Goal: Task Accomplishment & Management: Manage account settings

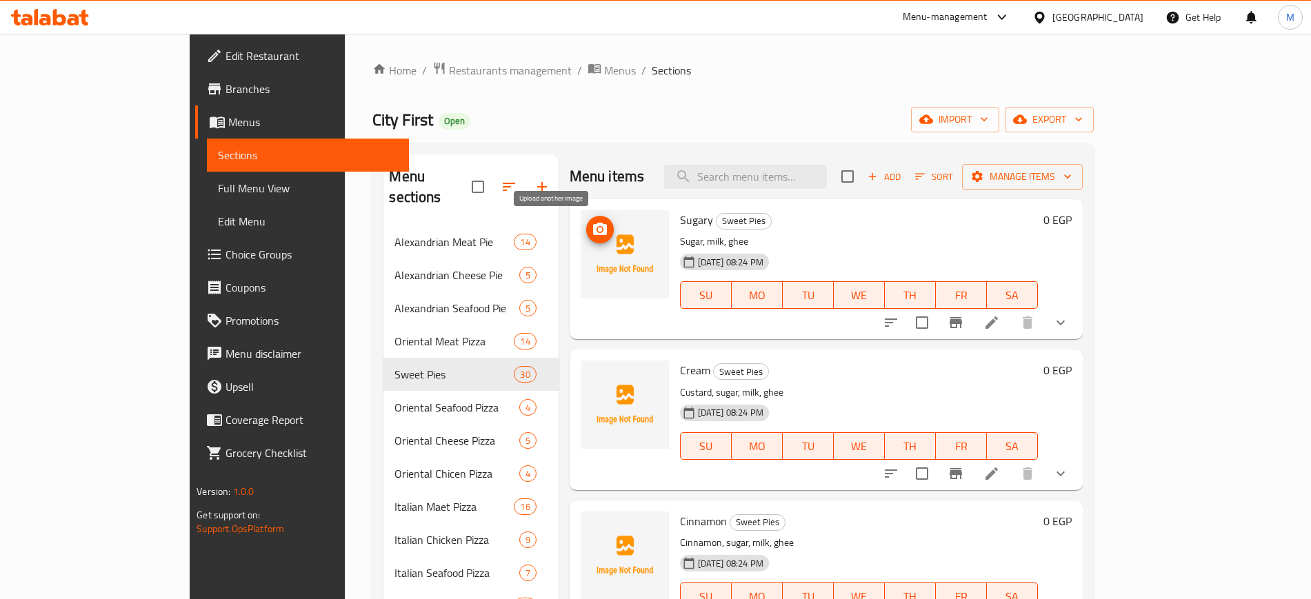
click at [593, 229] on icon "upload picture" at bounding box center [600, 229] width 14 height 12
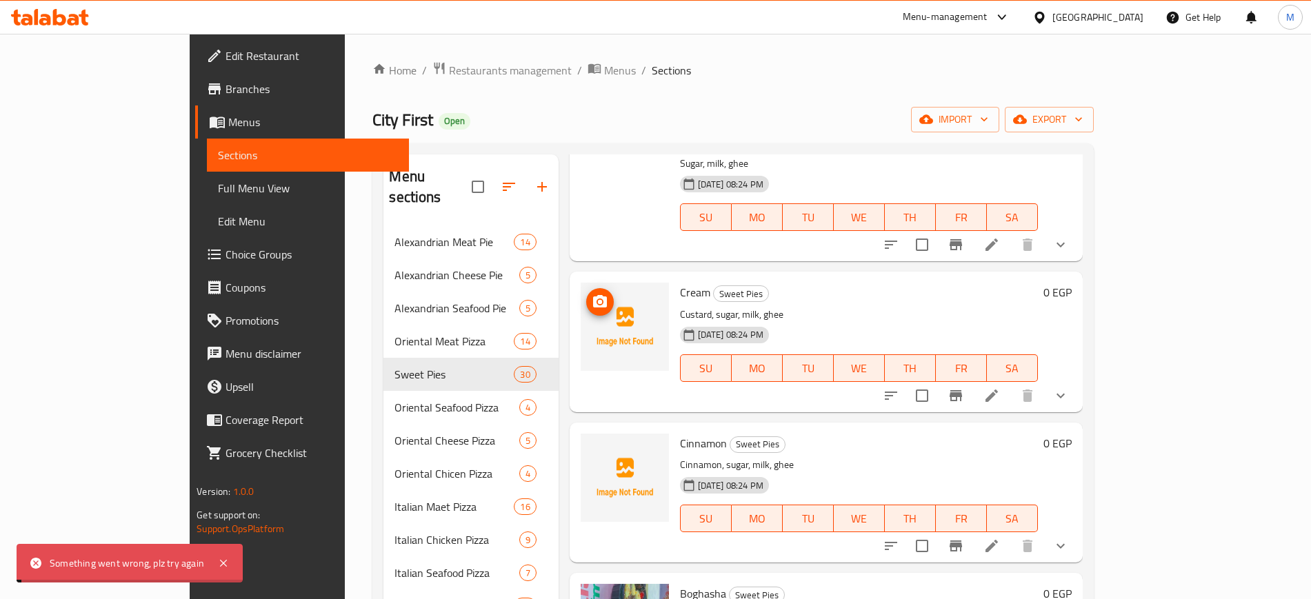
scroll to position [86, 0]
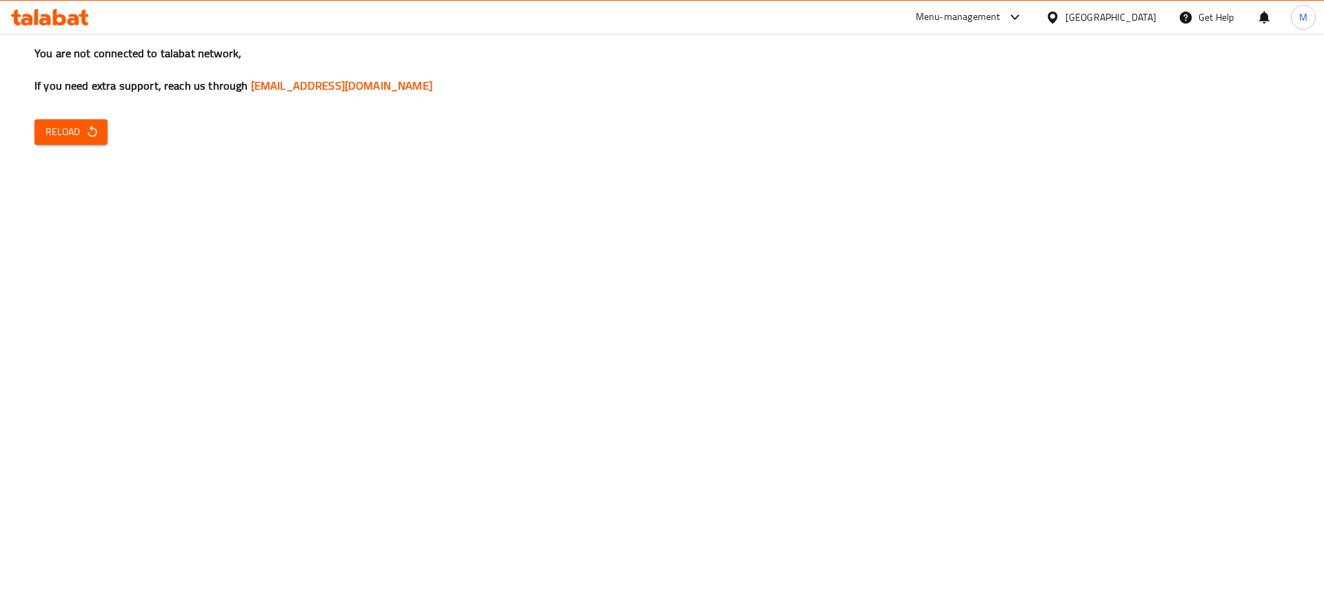
click at [88, 134] on icon "button" at bounding box center [93, 132] width 14 height 14
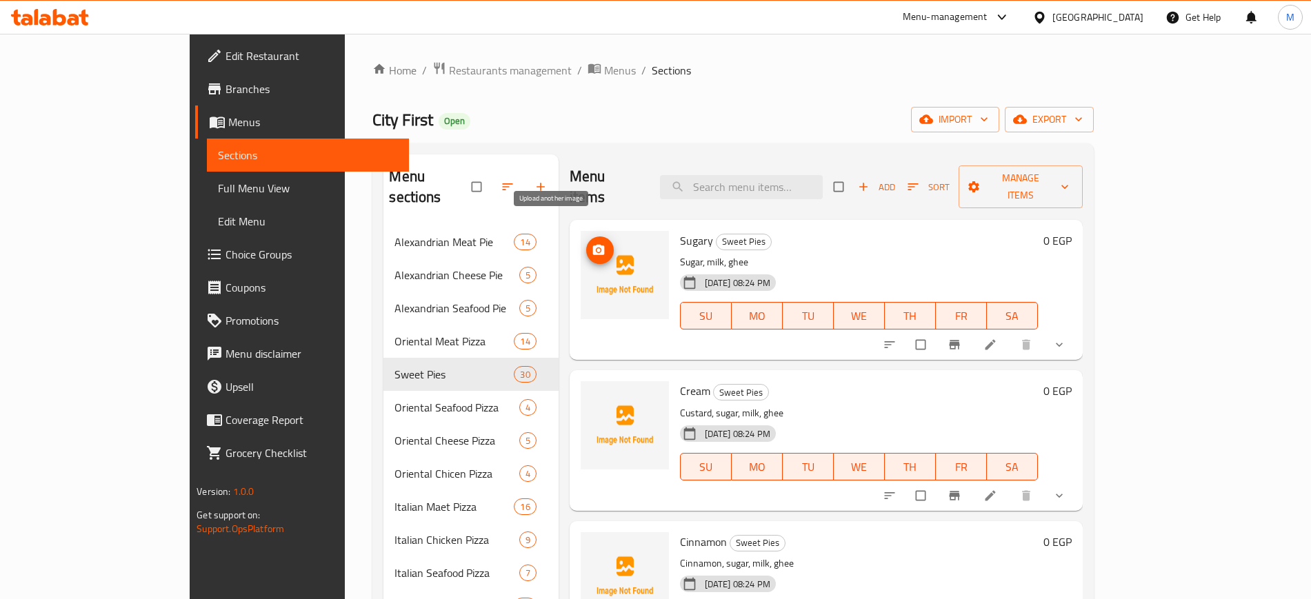
click at [592, 245] on icon "upload picture" at bounding box center [598, 250] width 12 height 10
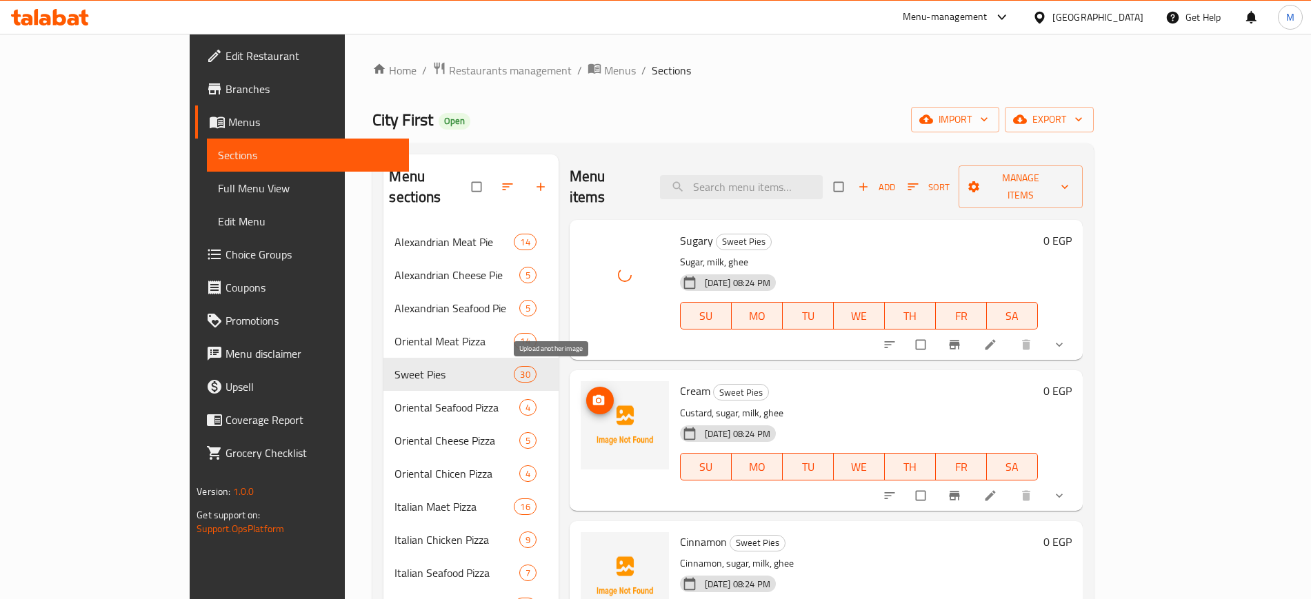
click at [586, 387] on button "upload picture" at bounding box center [600, 401] width 28 height 28
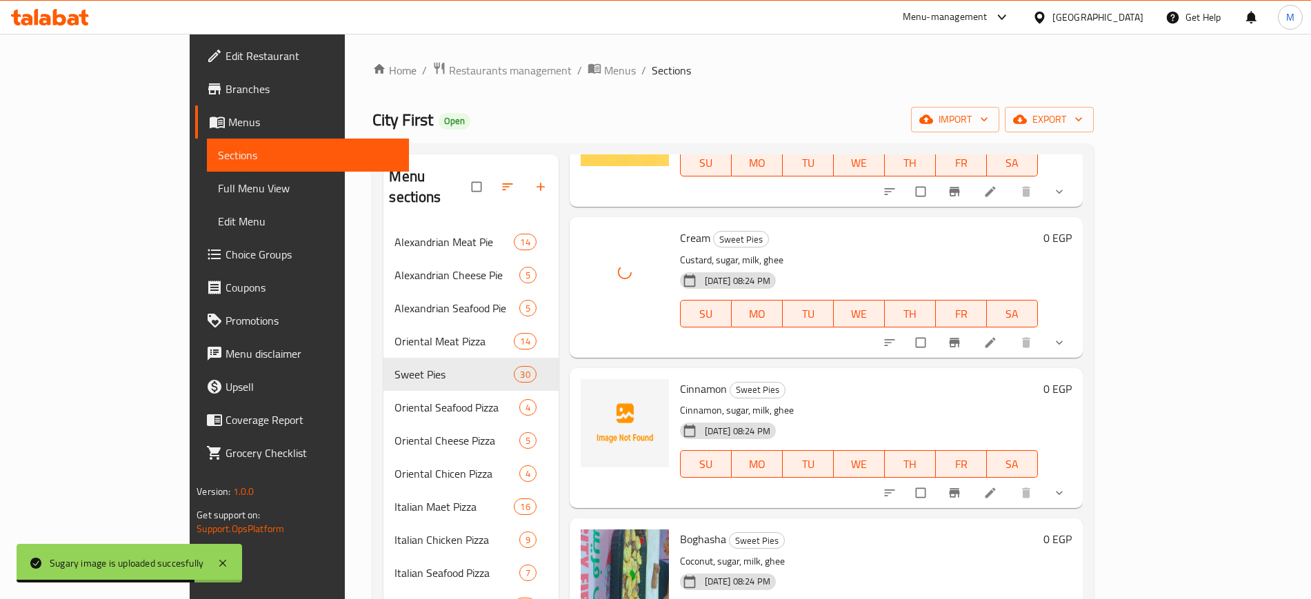
scroll to position [172, 0]
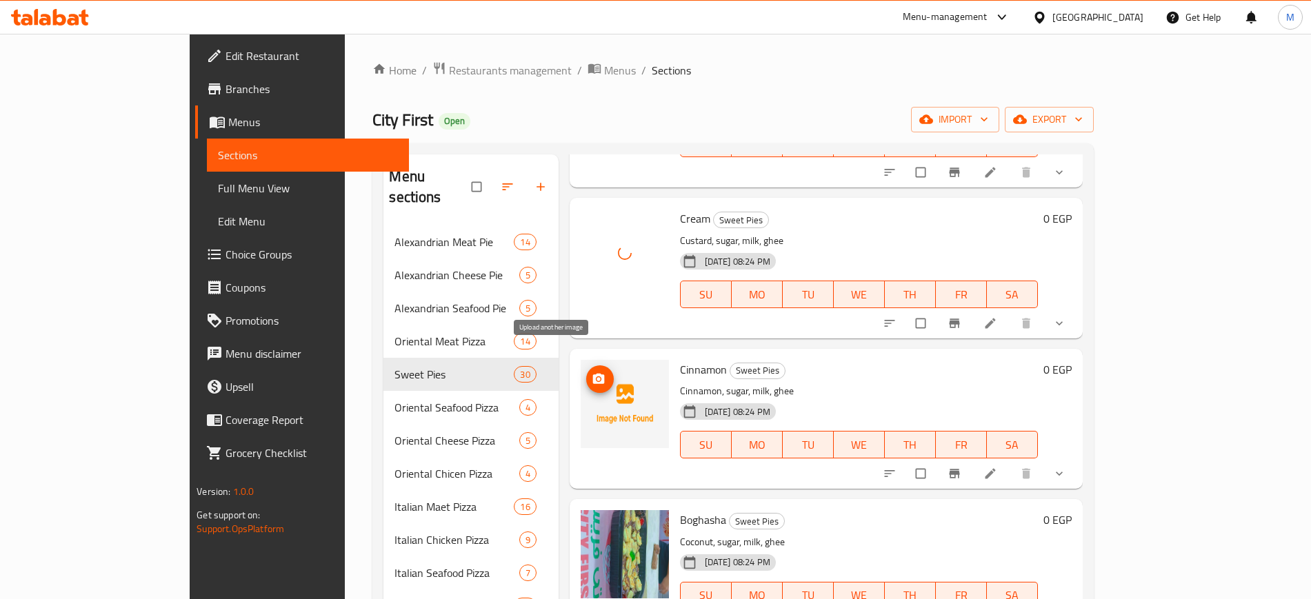
click at [586, 365] on button "upload picture" at bounding box center [600, 379] width 28 height 28
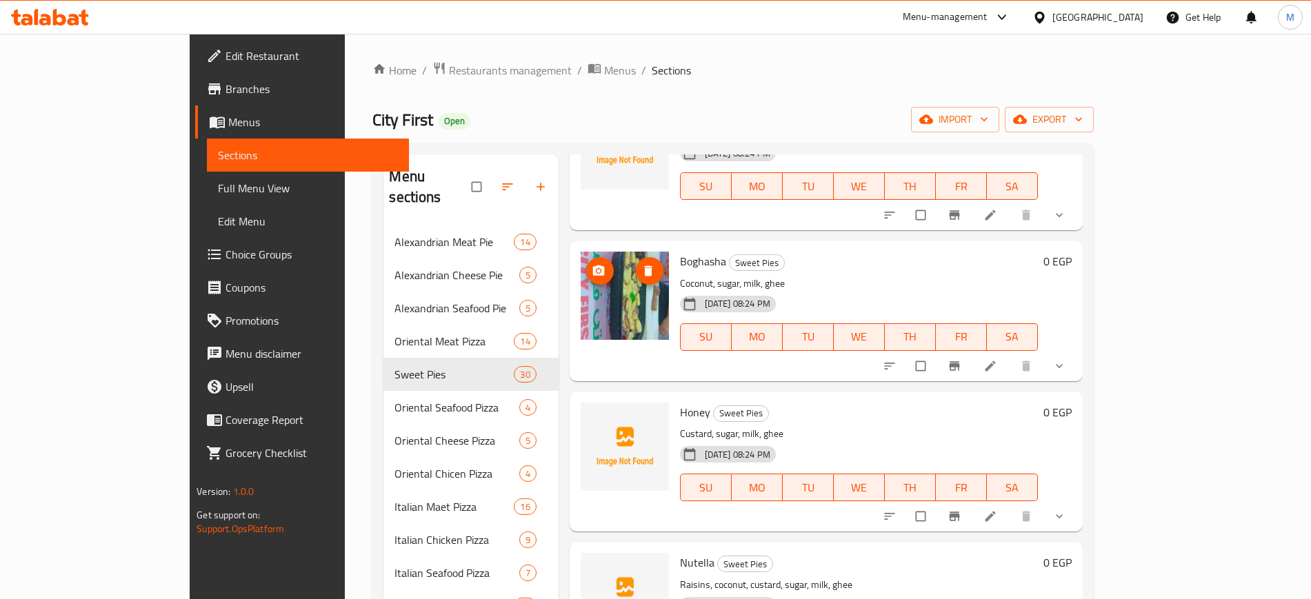
scroll to position [517, 0]
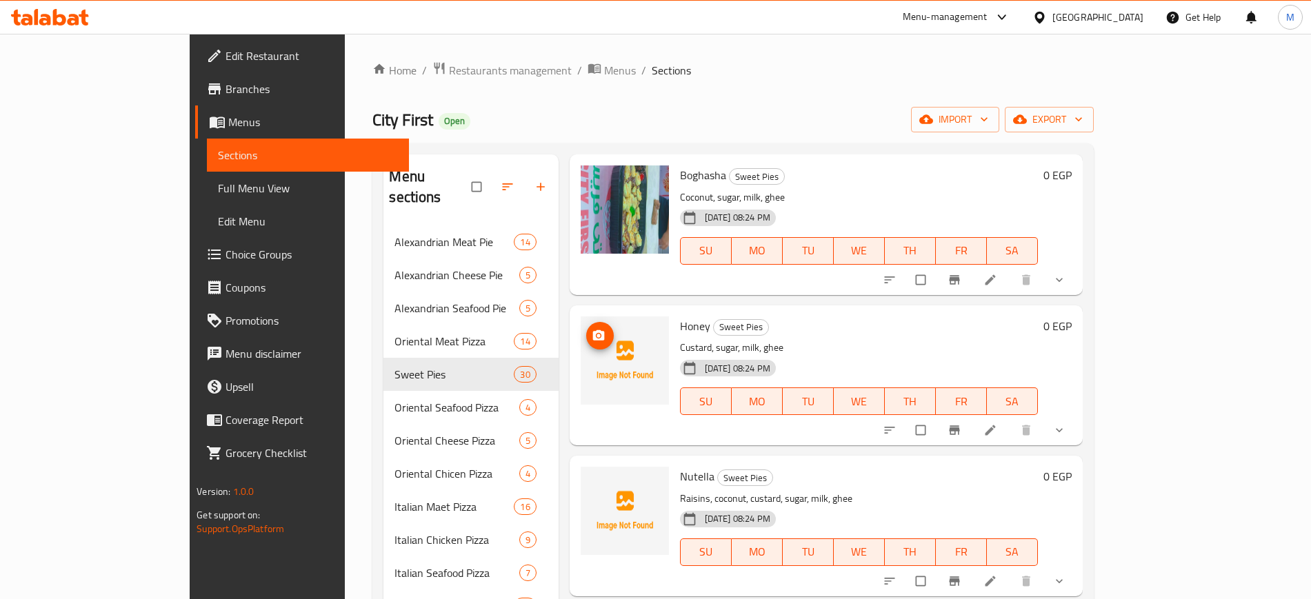
click at [592, 330] on icon "upload picture" at bounding box center [598, 335] width 12 height 10
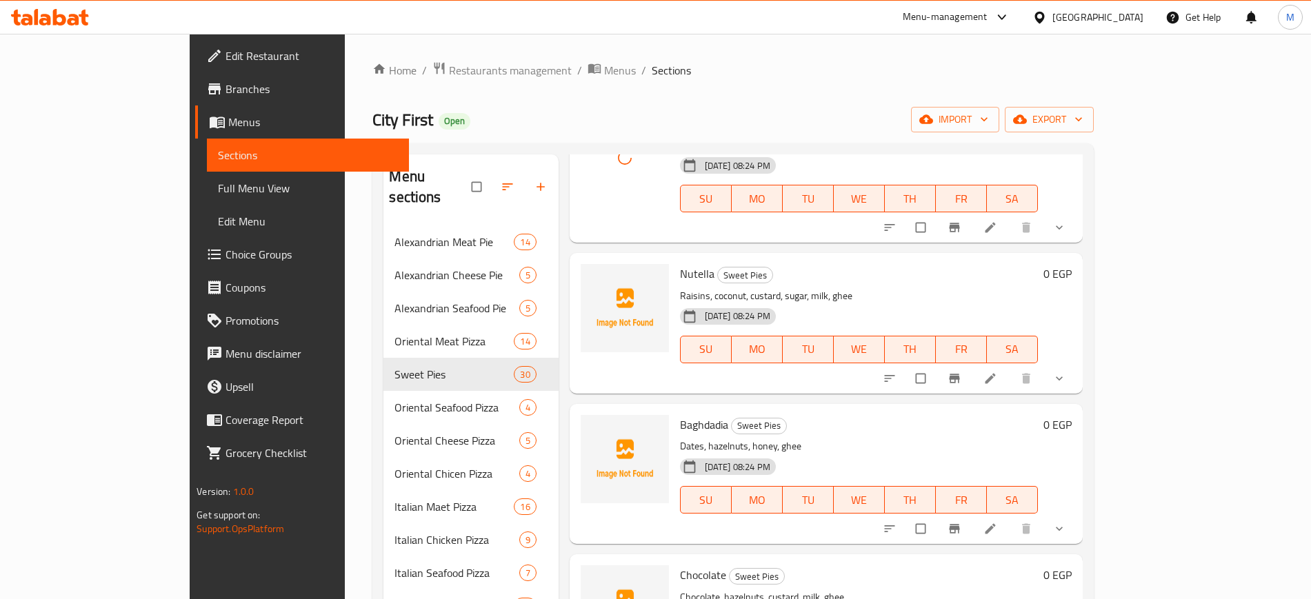
scroll to position [776, 0]
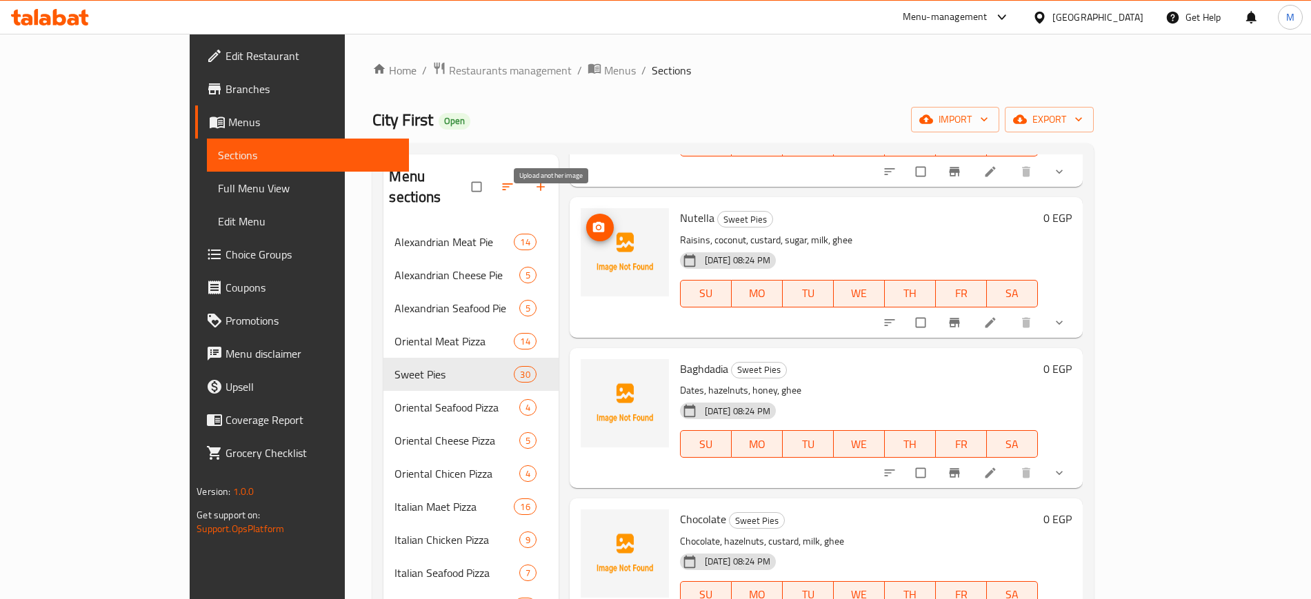
click at [592, 222] on icon "upload picture" at bounding box center [598, 227] width 12 height 10
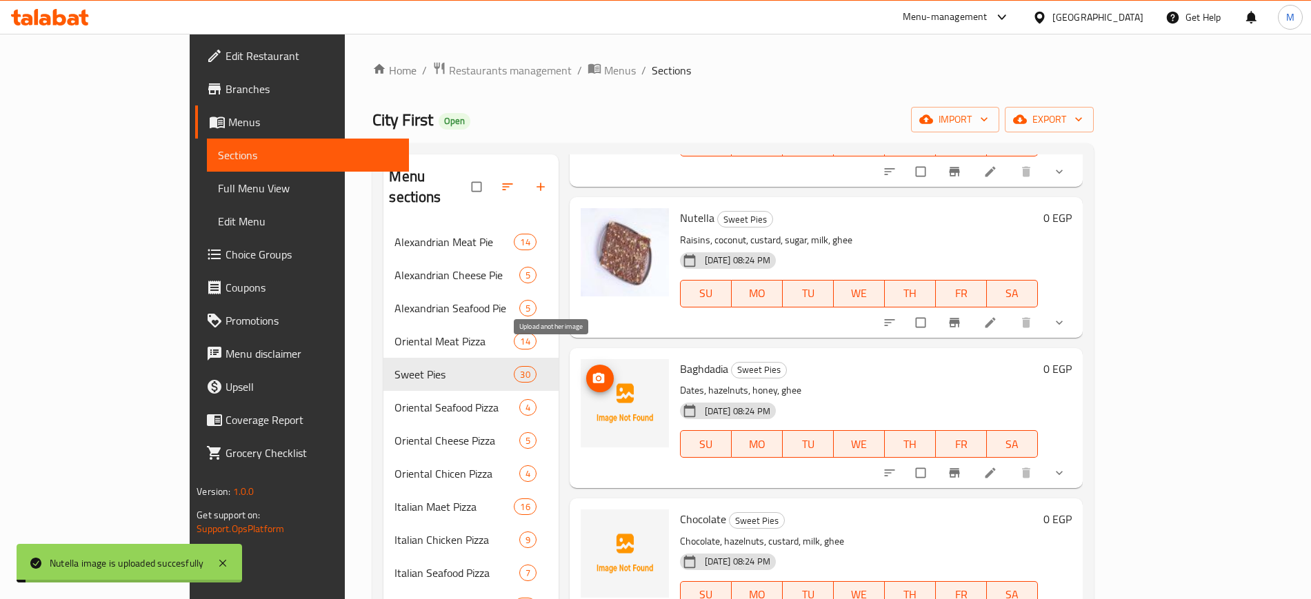
click at [586, 372] on span "upload picture" at bounding box center [600, 379] width 28 height 14
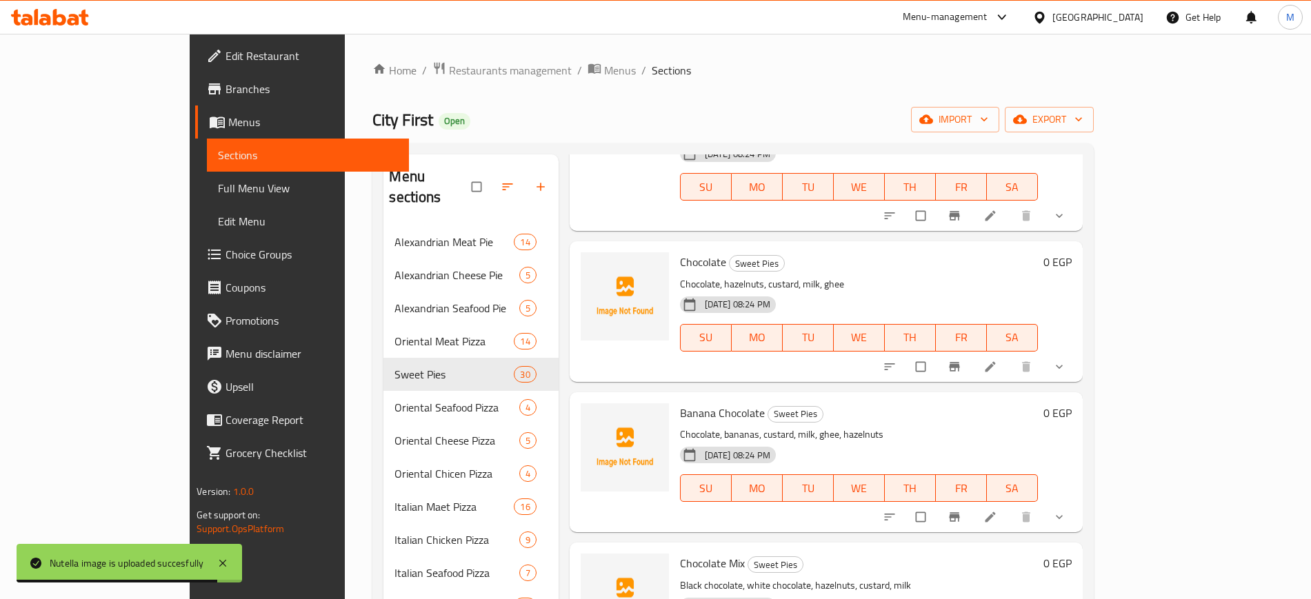
scroll to position [1034, 0]
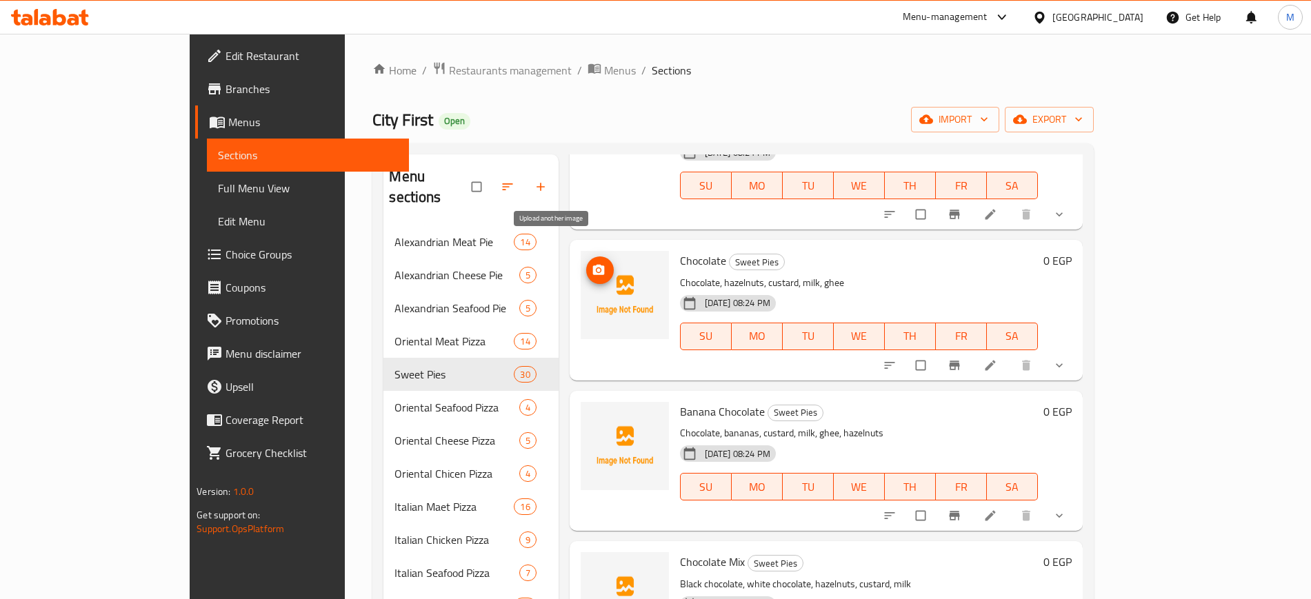
click at [592, 265] on icon "upload picture" at bounding box center [598, 270] width 12 height 10
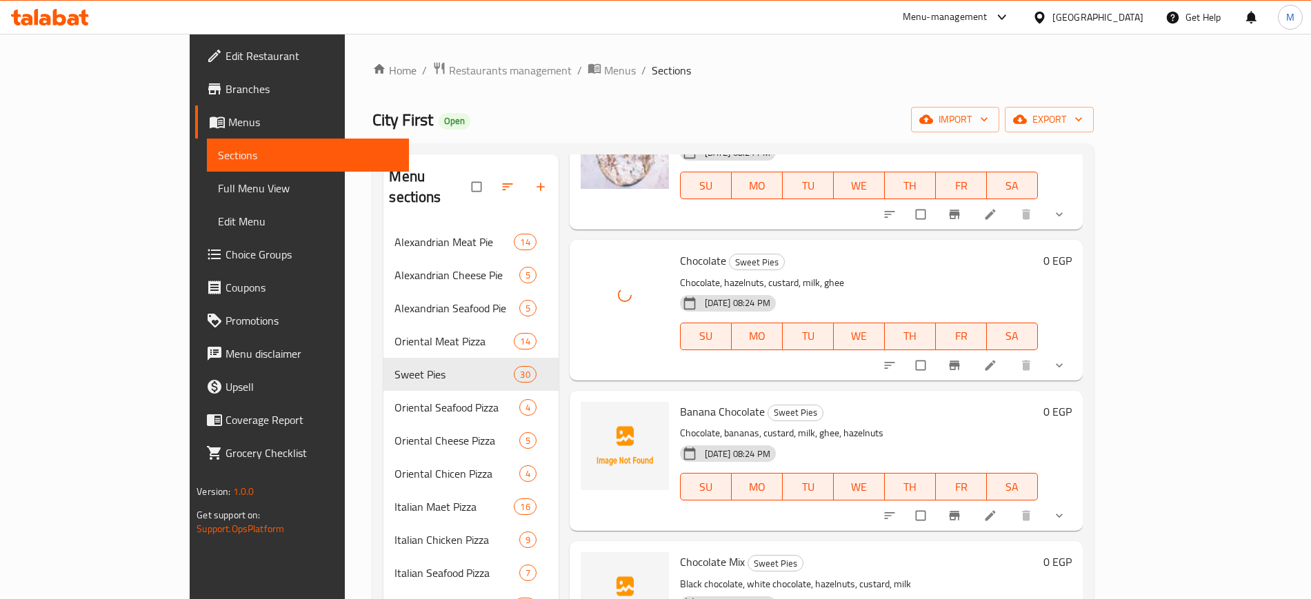
scroll to position [1121, 0]
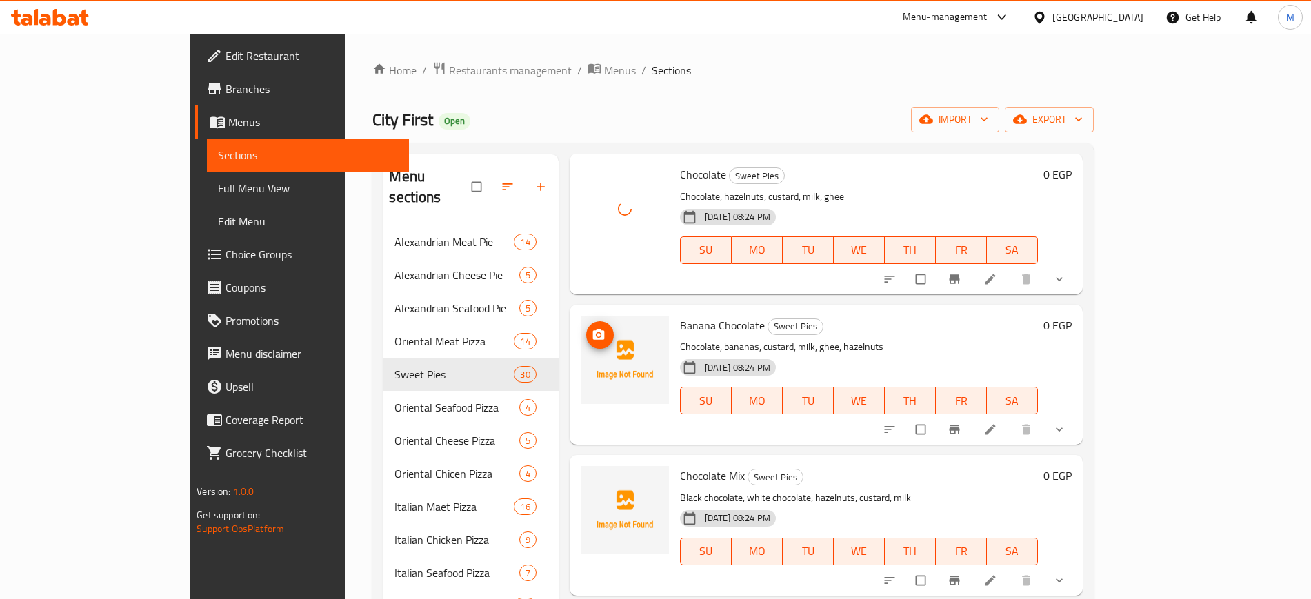
click at [592, 329] on icon "upload picture" at bounding box center [598, 334] width 12 height 10
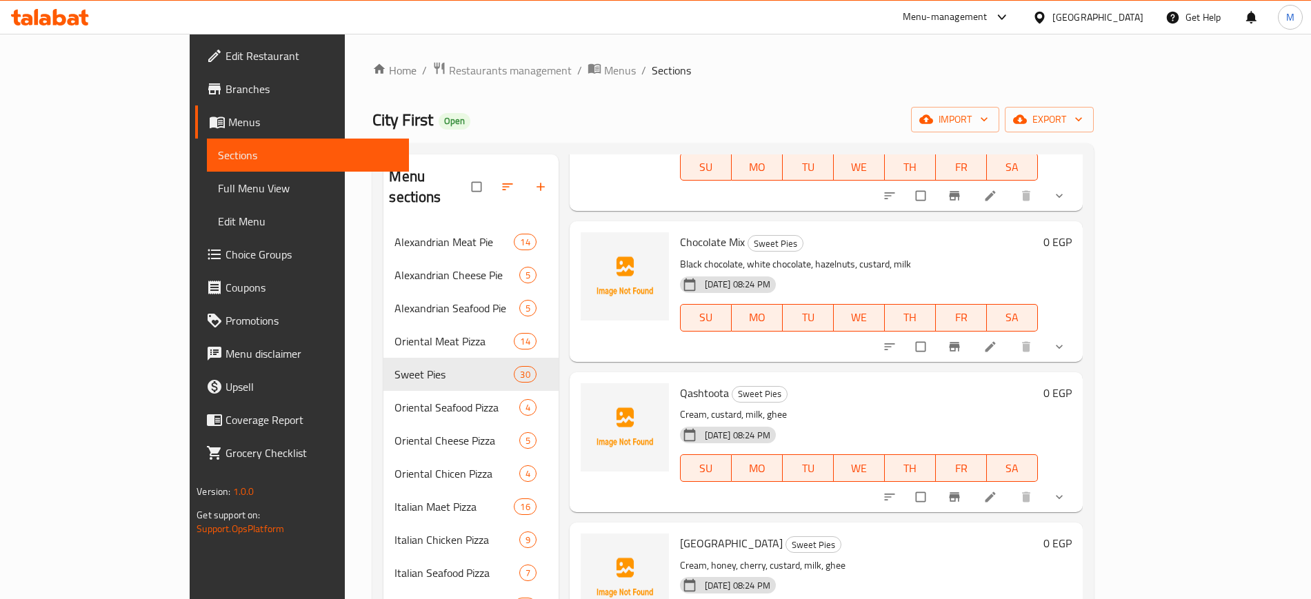
scroll to position [1379, 0]
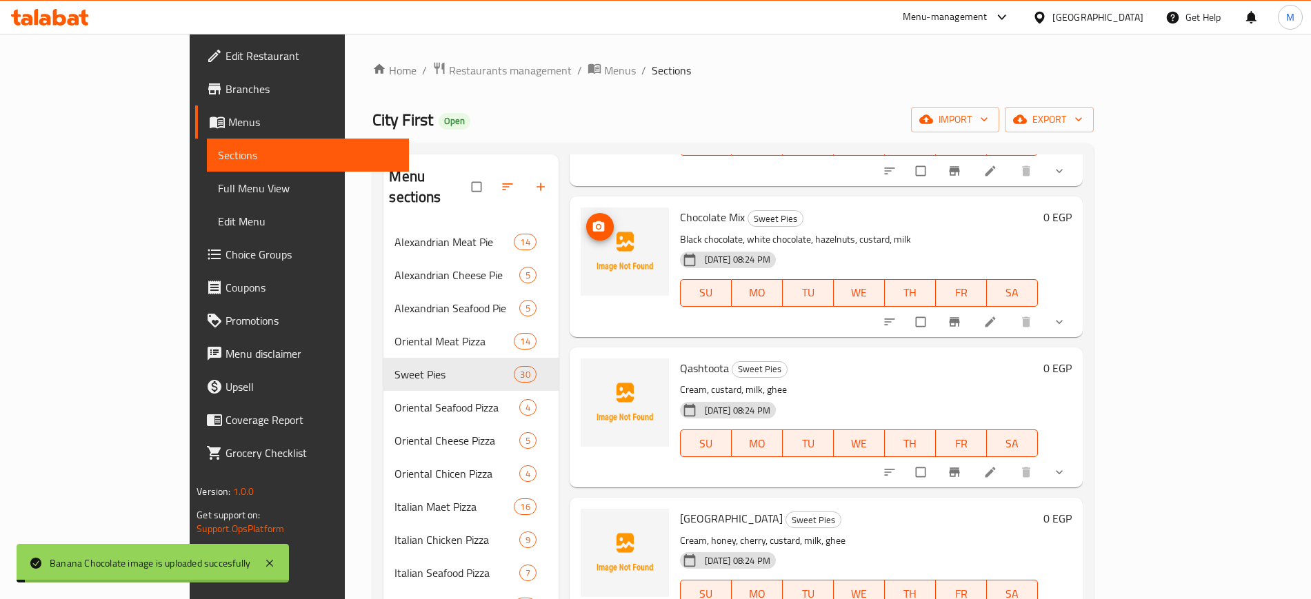
click at [592, 221] on icon "upload picture" at bounding box center [598, 226] width 12 height 10
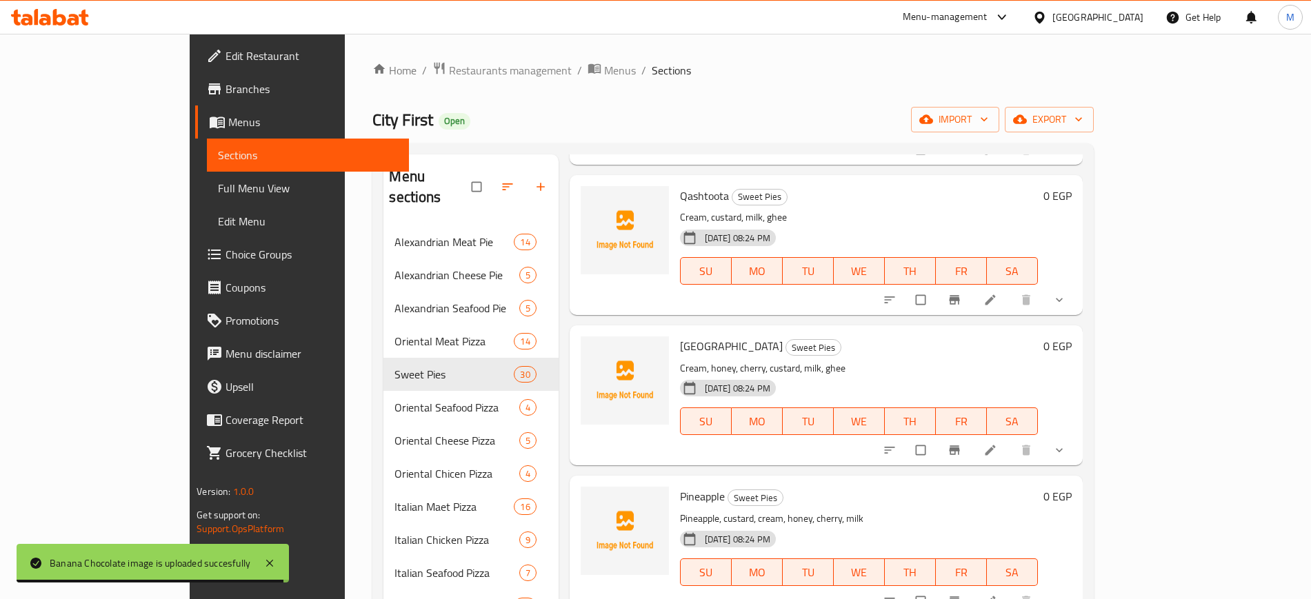
scroll to position [1465, 0]
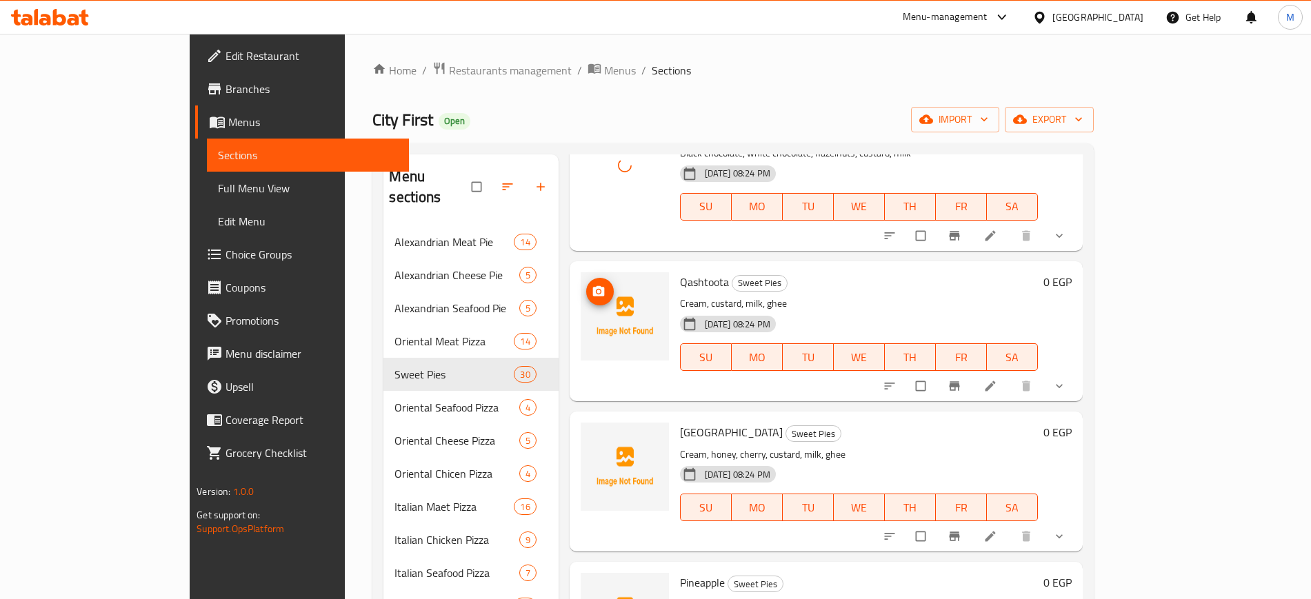
click at [592, 285] on icon "upload picture" at bounding box center [598, 290] width 12 height 10
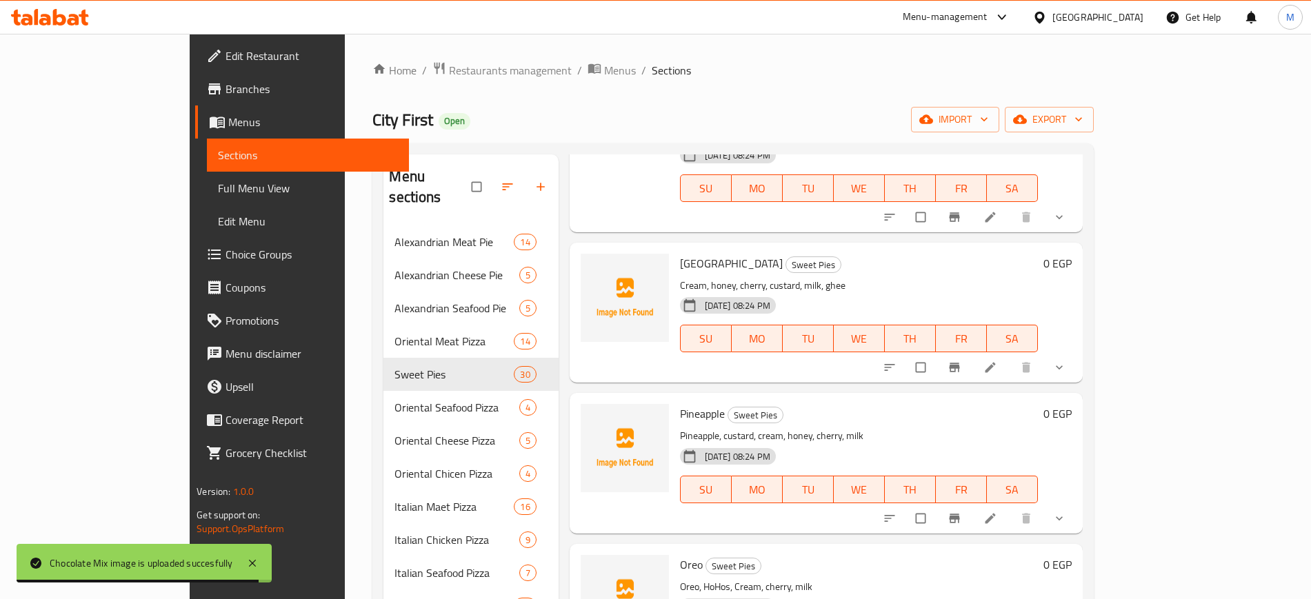
scroll to position [1638, 0]
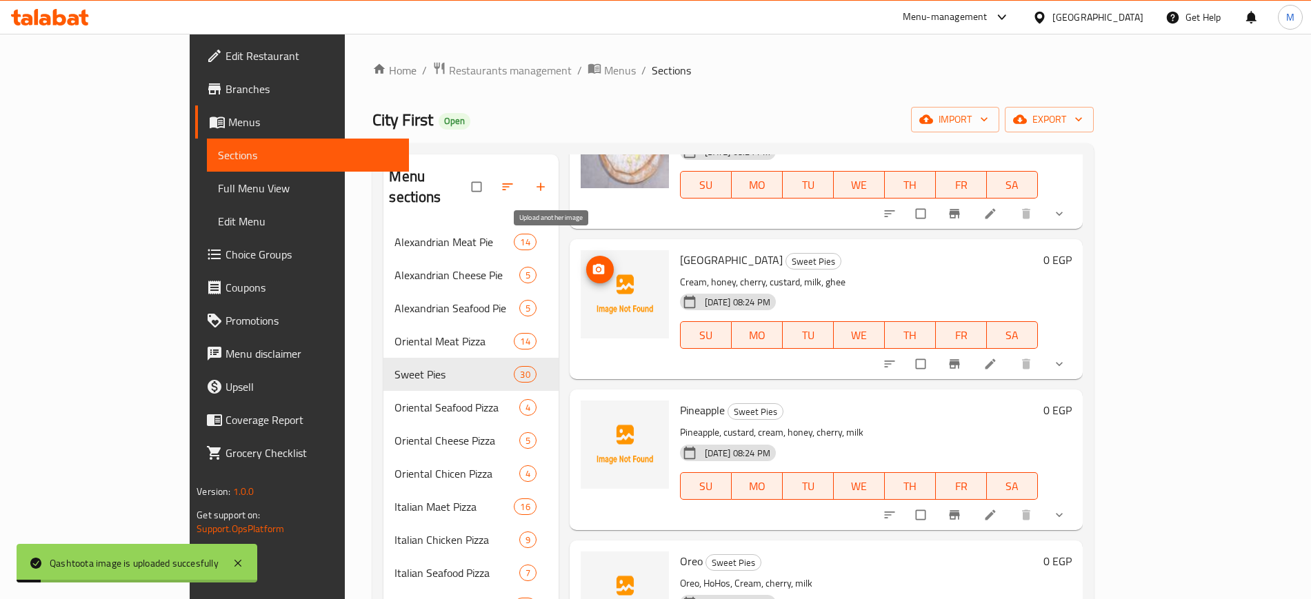
click at [592, 263] on icon "upload picture" at bounding box center [599, 270] width 14 height 14
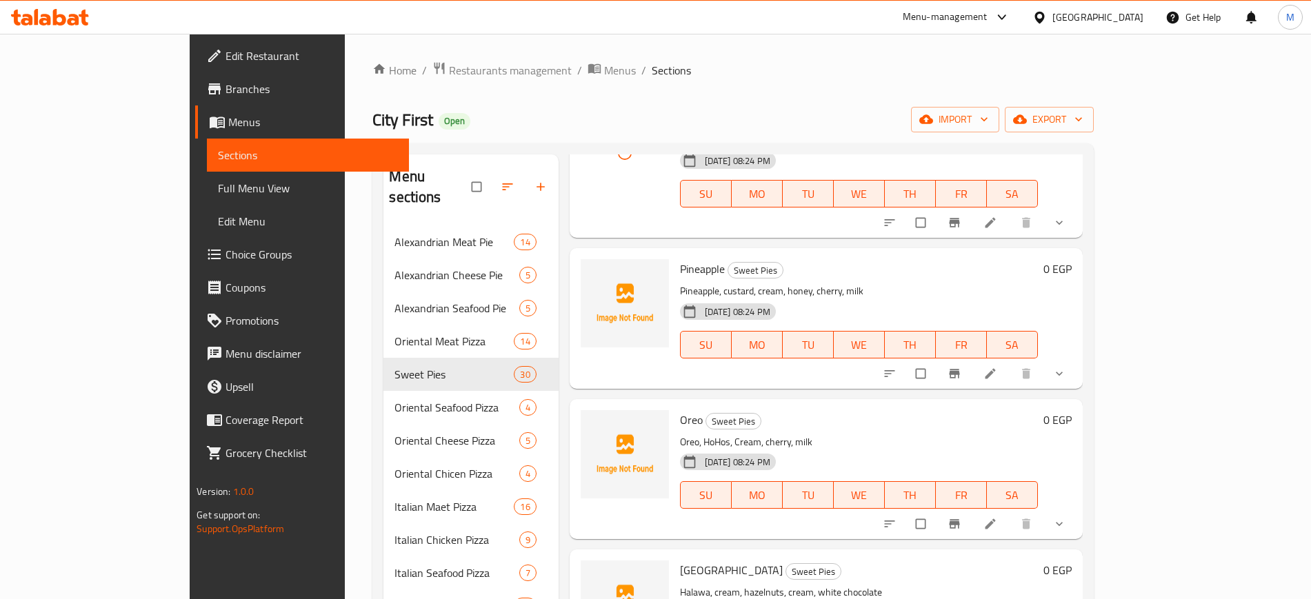
scroll to position [1810, 0]
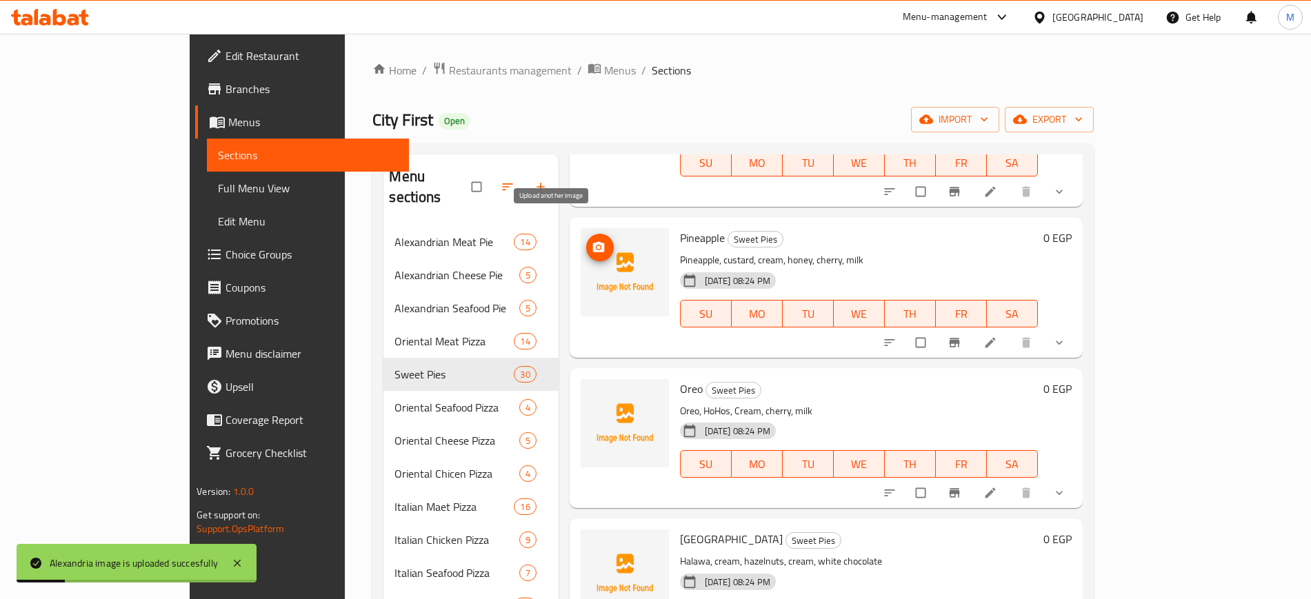
click at [586, 241] on span "upload picture" at bounding box center [600, 248] width 28 height 14
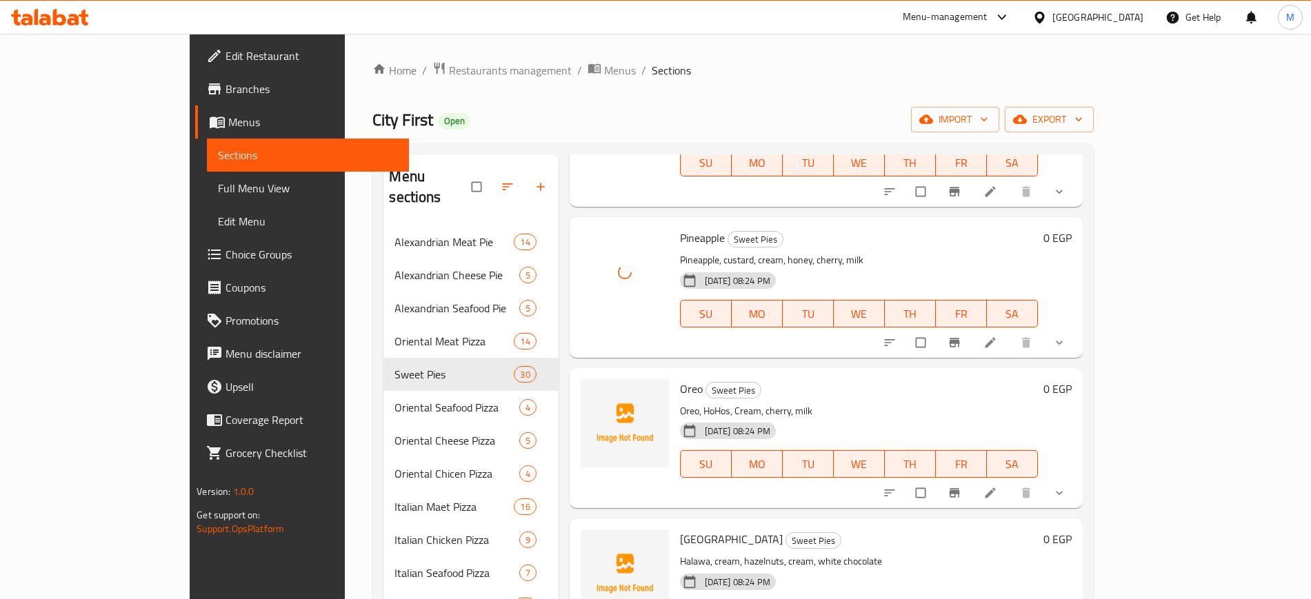
scroll to position [1982, 0]
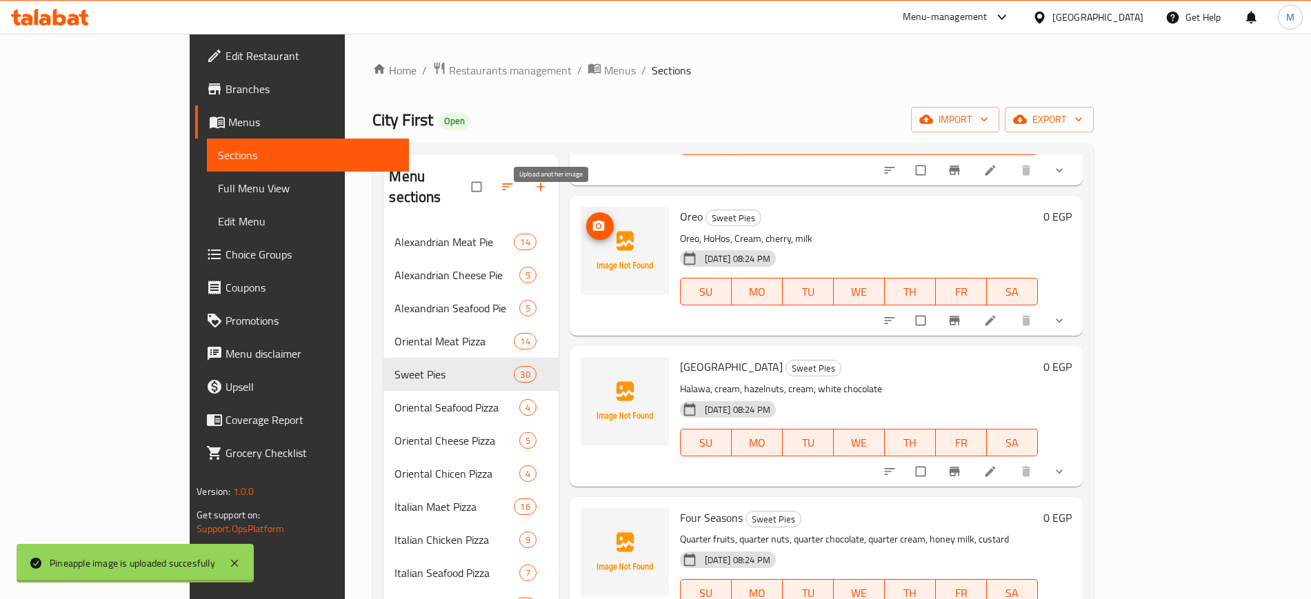
click at [592, 219] on icon "upload picture" at bounding box center [599, 226] width 14 height 14
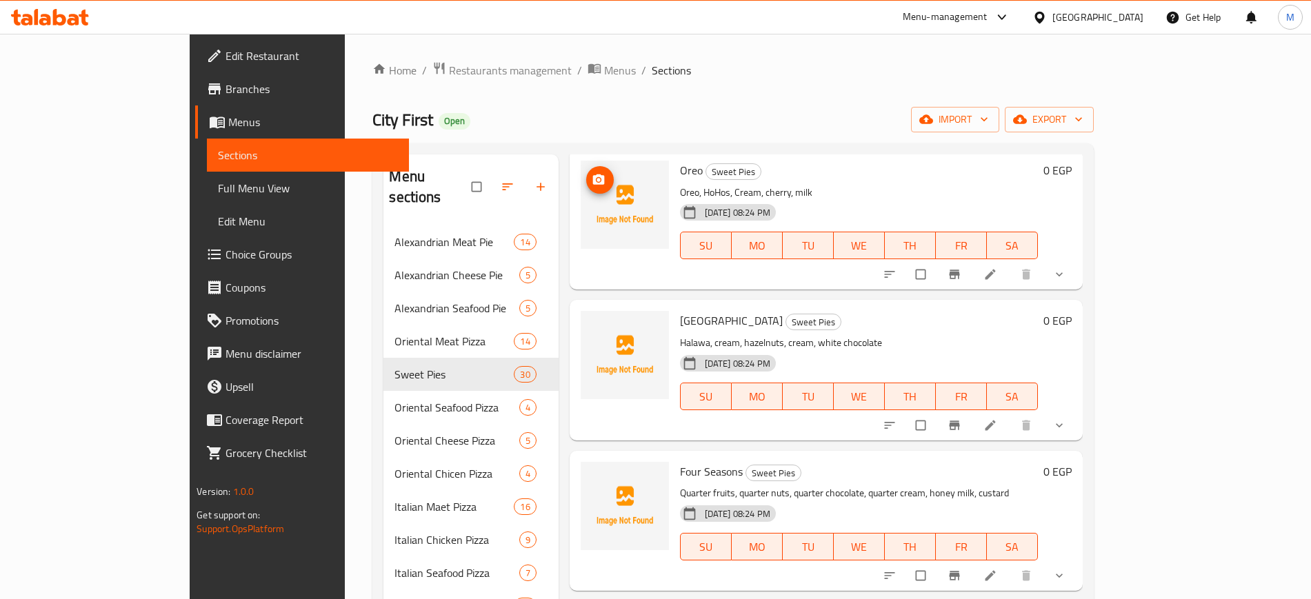
scroll to position [2069, 0]
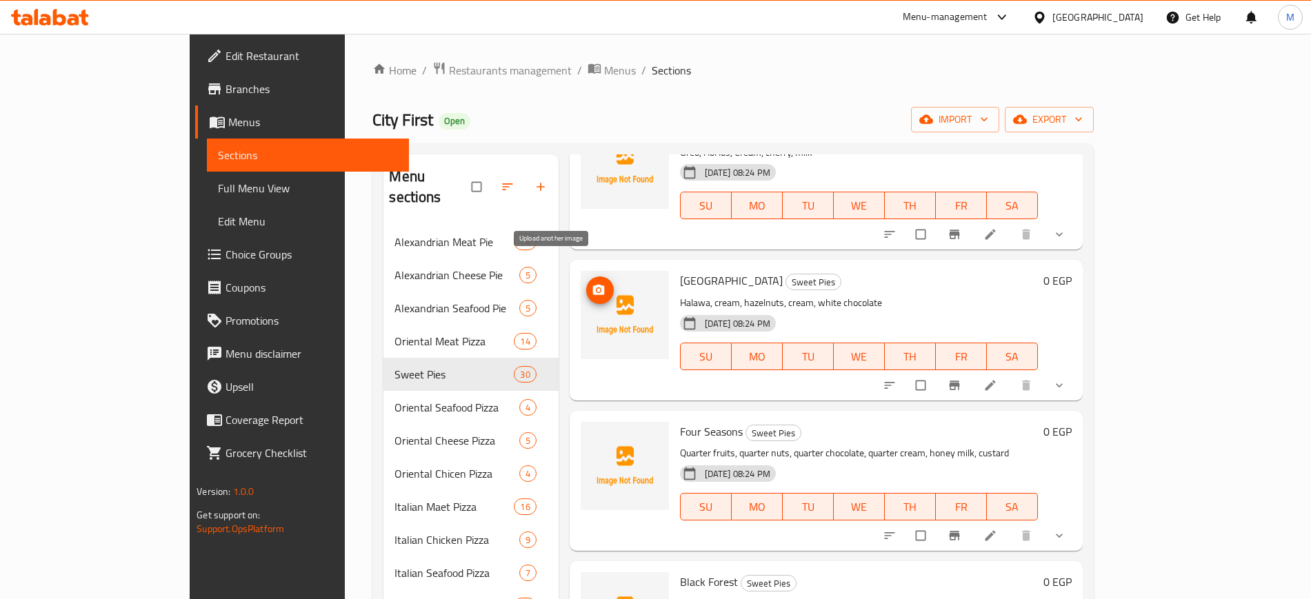
click at [592, 285] on icon "upload picture" at bounding box center [598, 290] width 12 height 10
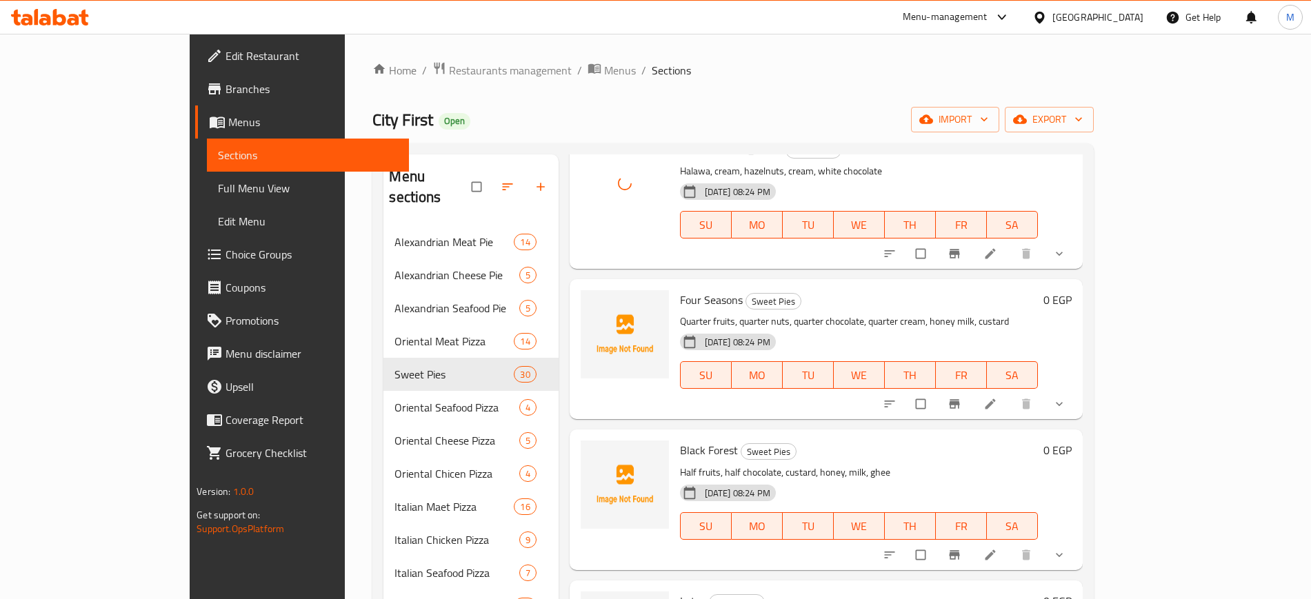
scroll to position [2241, 0]
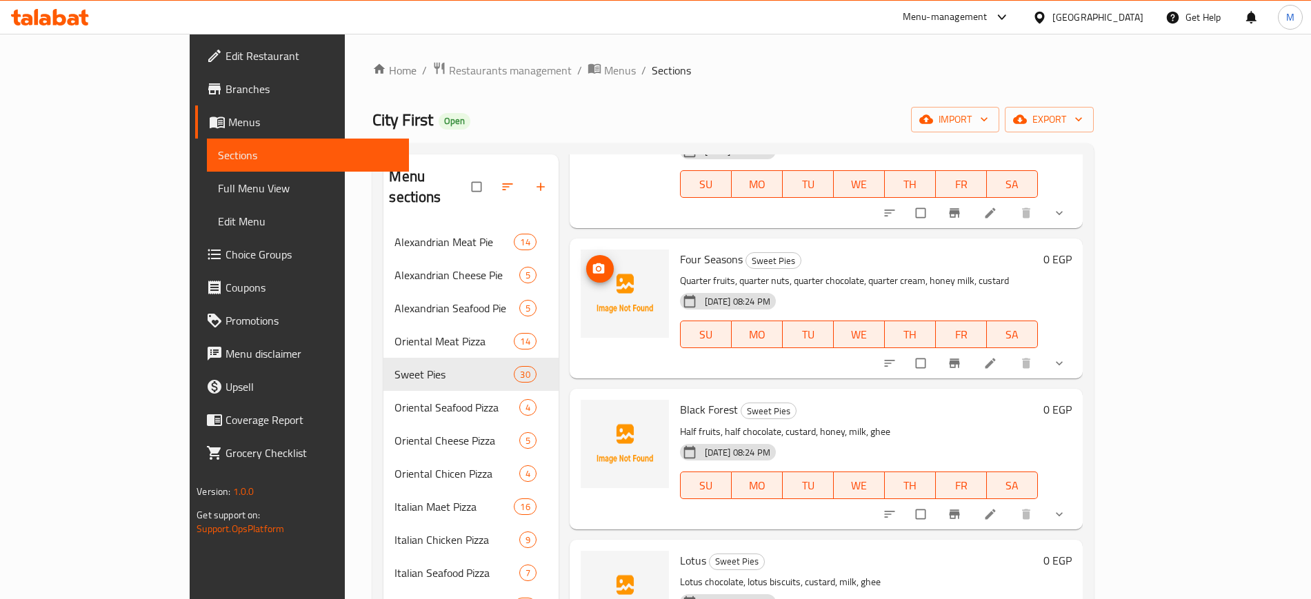
click at [586, 262] on span "upload picture" at bounding box center [600, 269] width 28 height 14
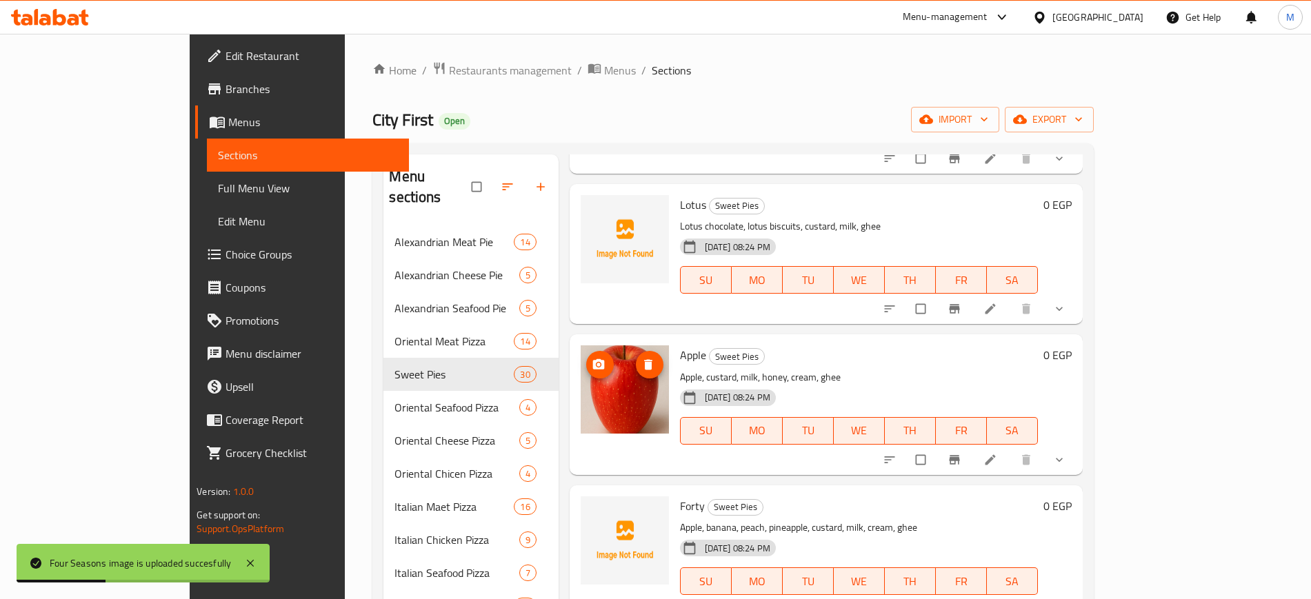
scroll to position [2672, 0]
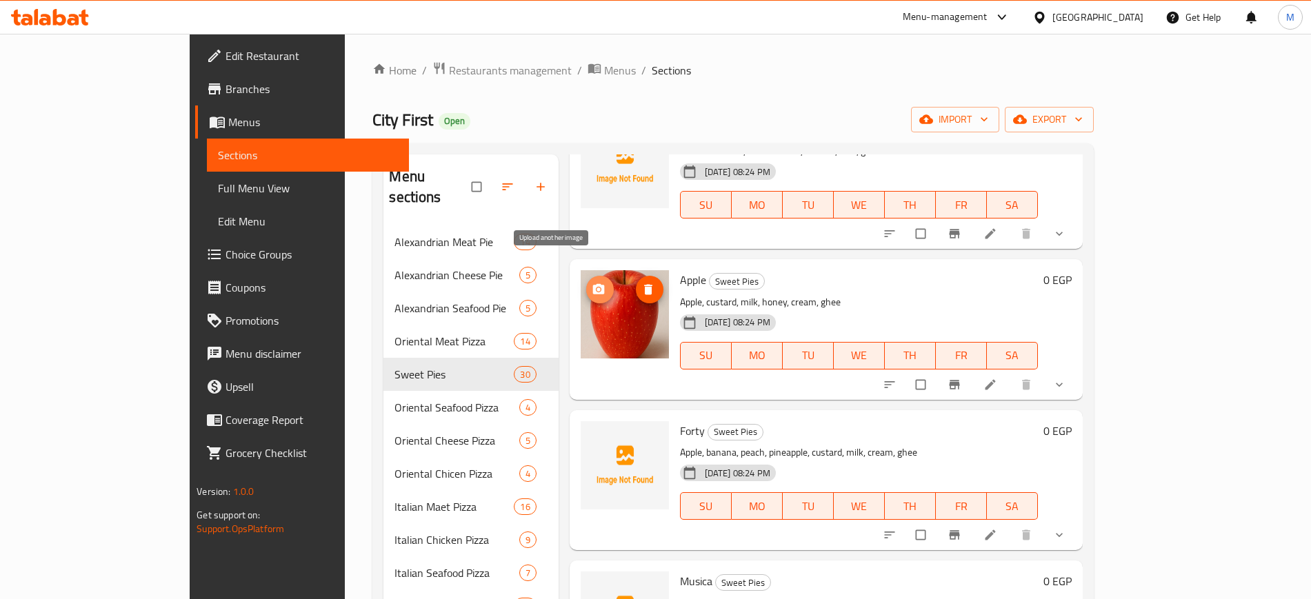
click at [592, 283] on icon "upload picture" at bounding box center [599, 290] width 14 height 14
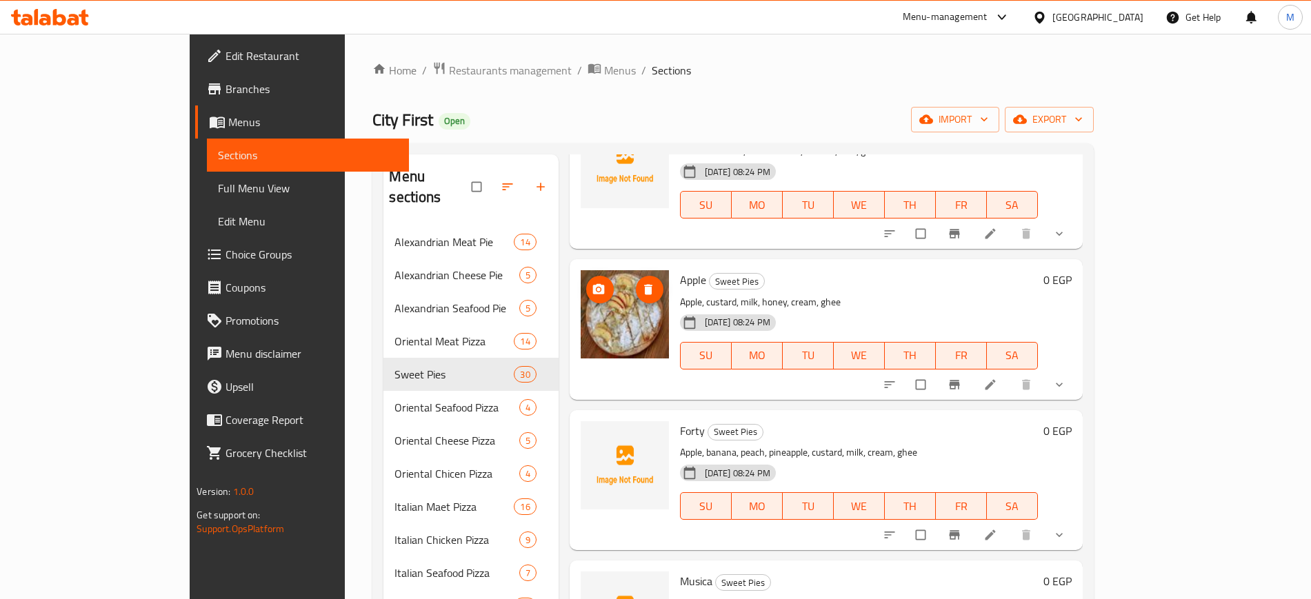
scroll to position [2758, 0]
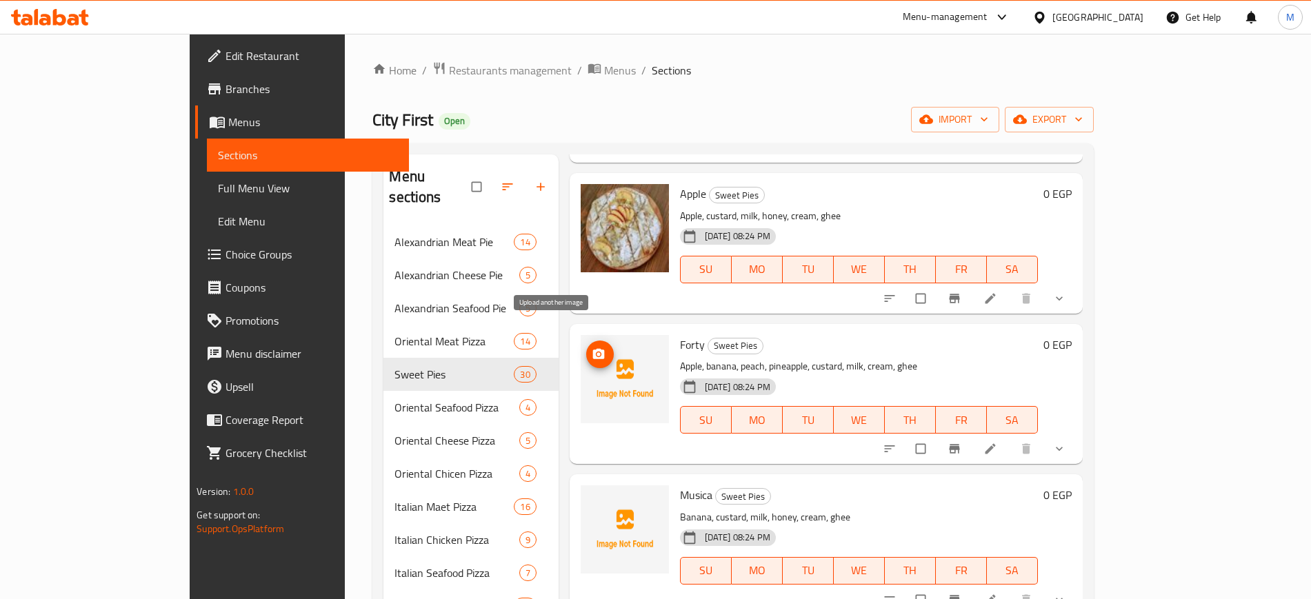
click at [592, 348] on icon "upload picture" at bounding box center [598, 353] width 12 height 10
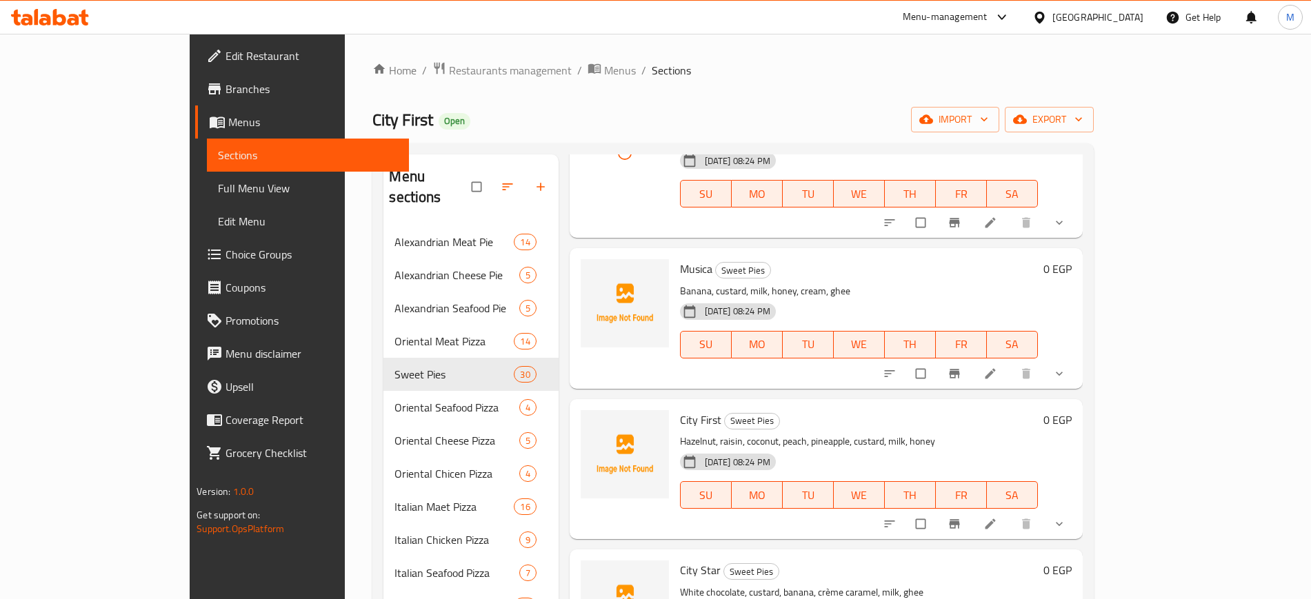
scroll to position [3017, 0]
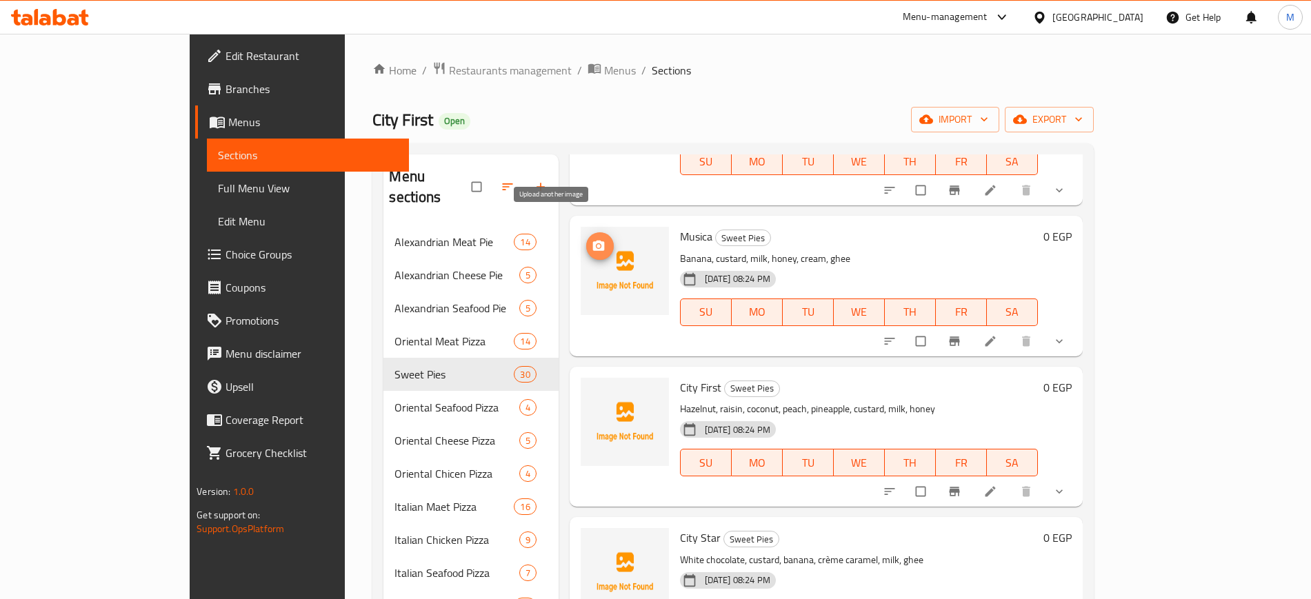
click at [596, 245] on circle "upload picture" at bounding box center [597, 246] width 3 height 3
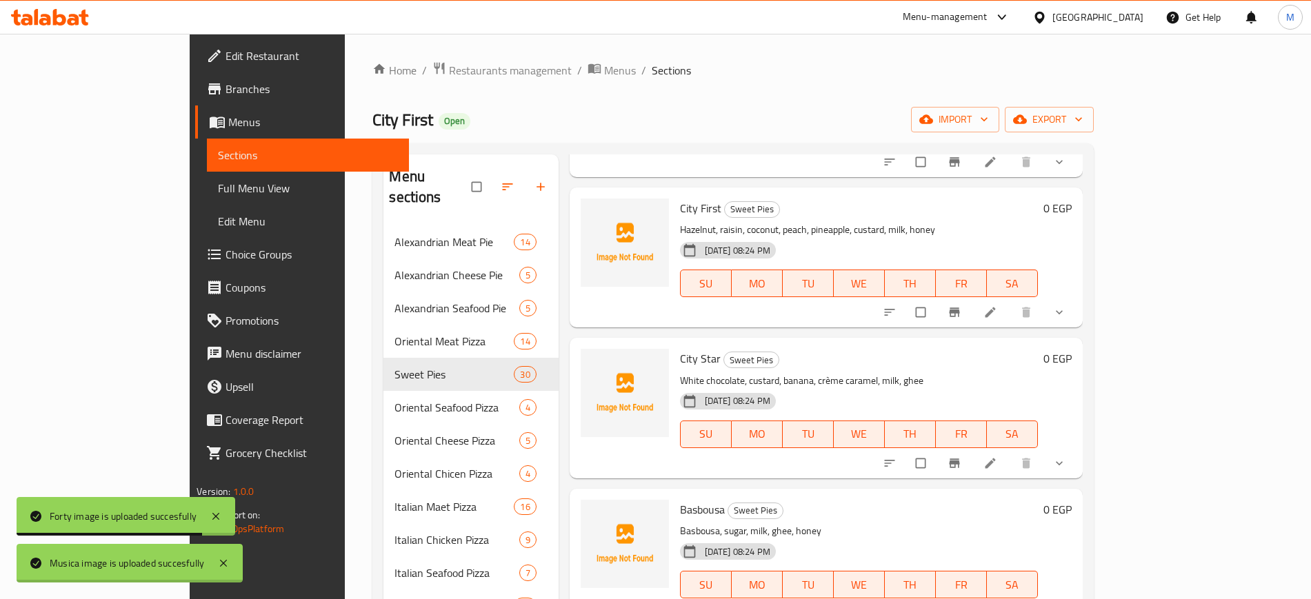
scroll to position [3189, 0]
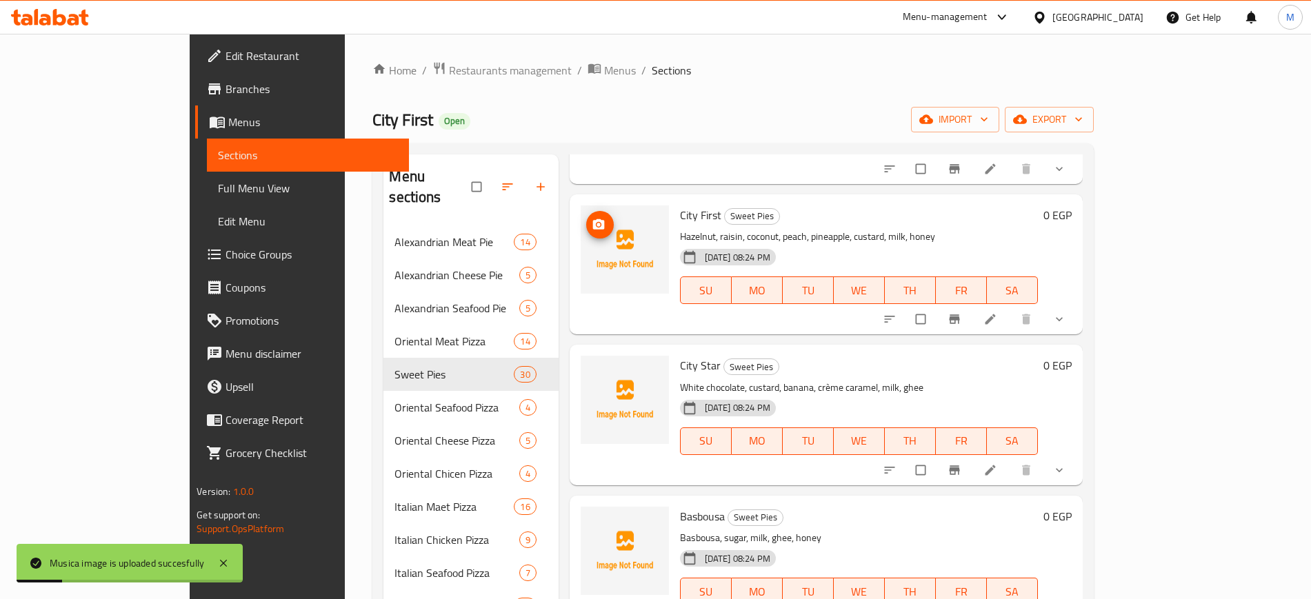
click at [592, 219] on icon "upload picture" at bounding box center [598, 224] width 12 height 10
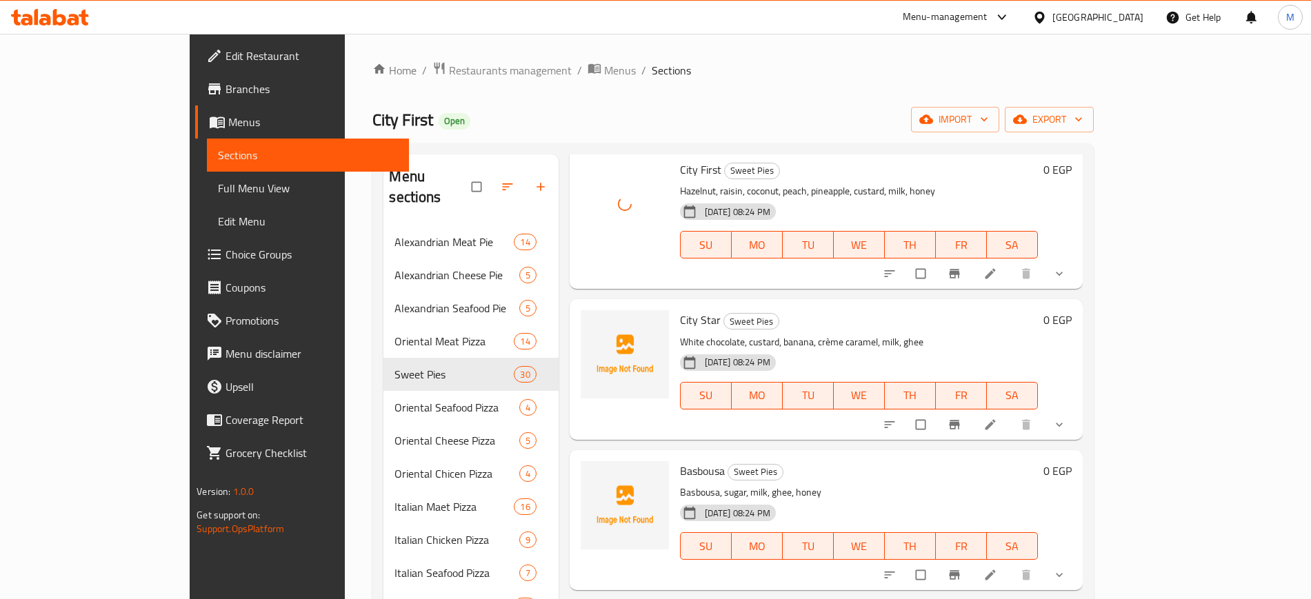
scroll to position [3275, 0]
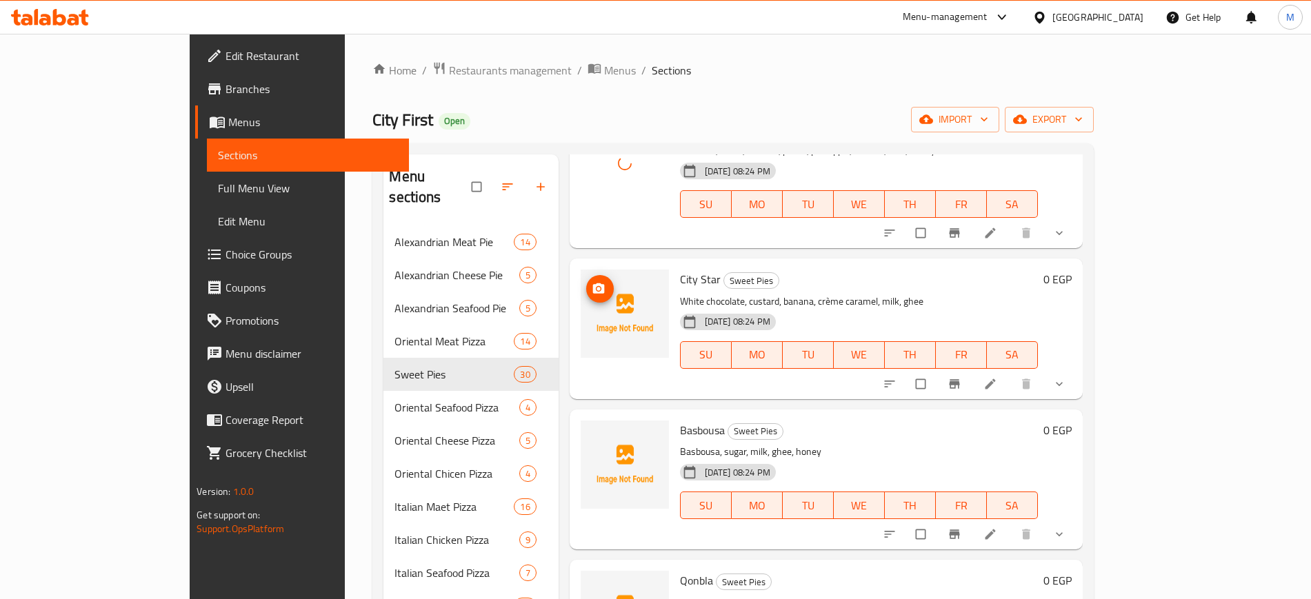
click at [592, 282] on icon "upload picture" at bounding box center [599, 289] width 14 height 14
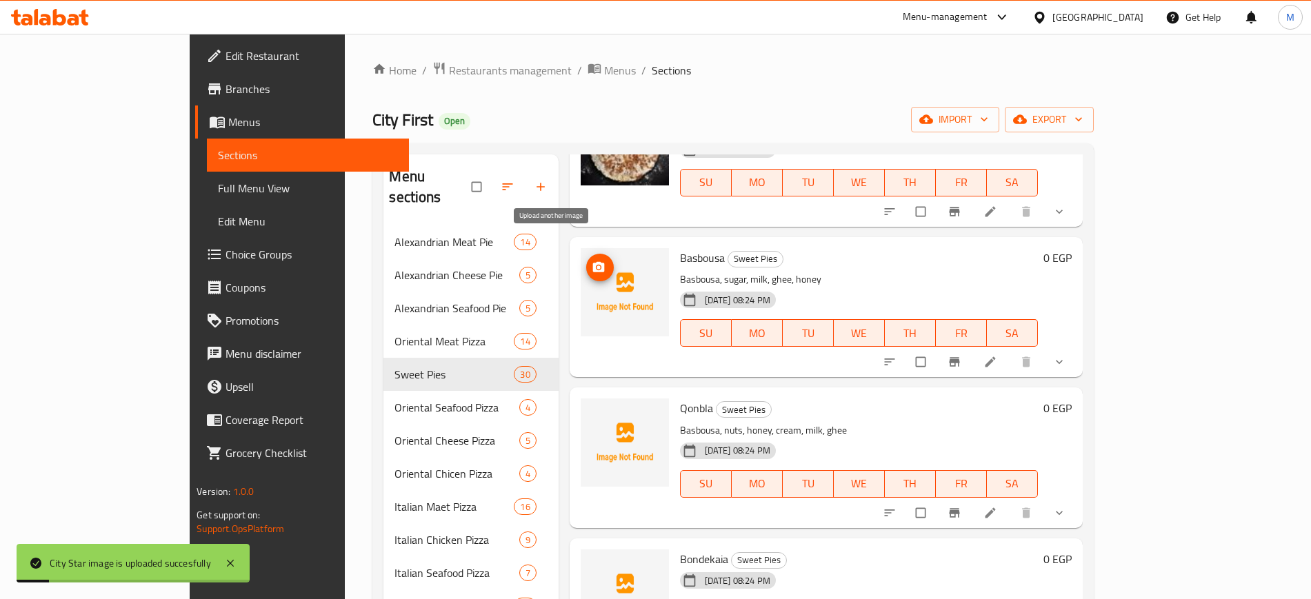
click at [586, 261] on span "upload picture" at bounding box center [600, 268] width 28 height 14
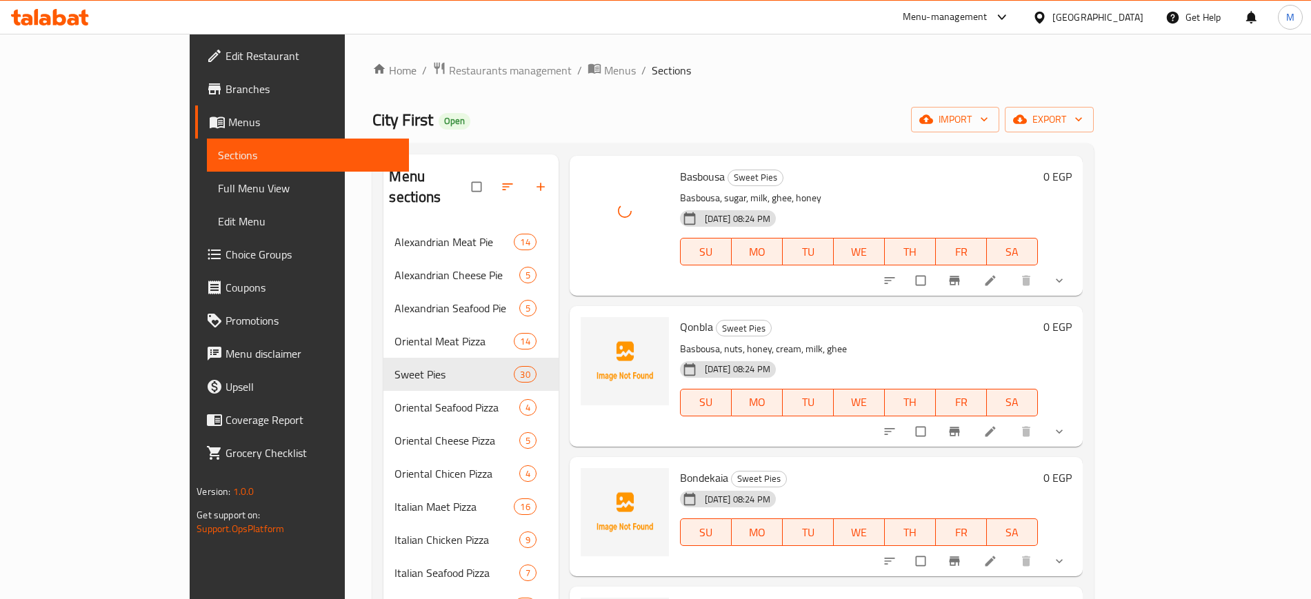
scroll to position [3620, 0]
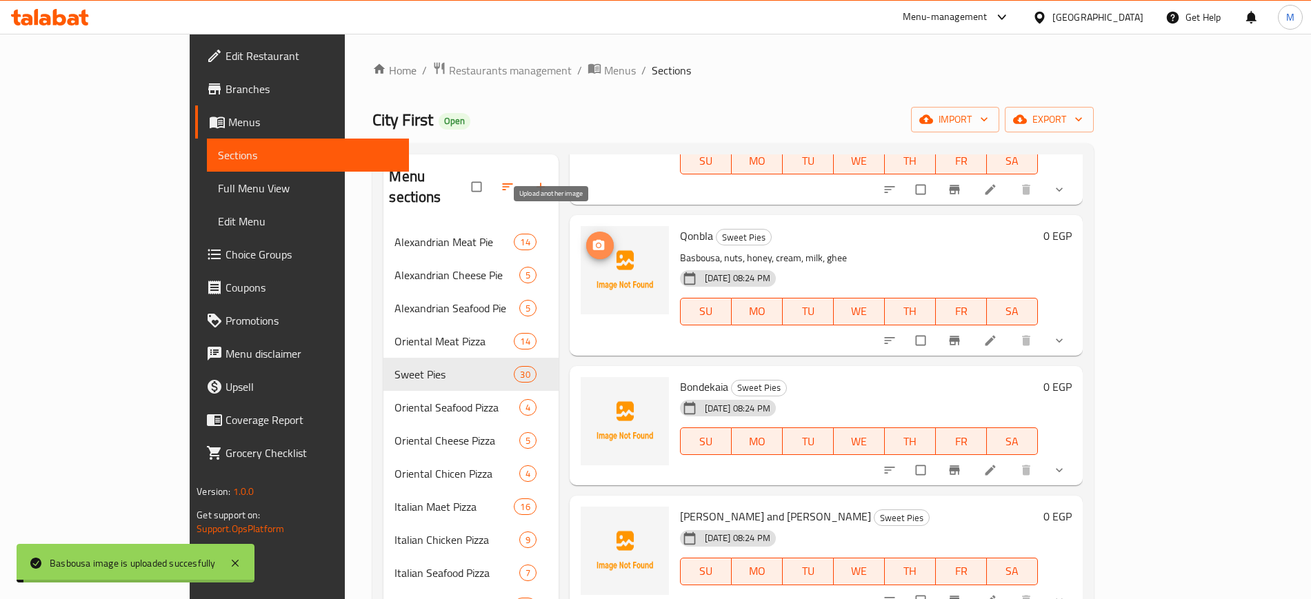
click at [592, 240] on icon "upload picture" at bounding box center [598, 245] width 12 height 10
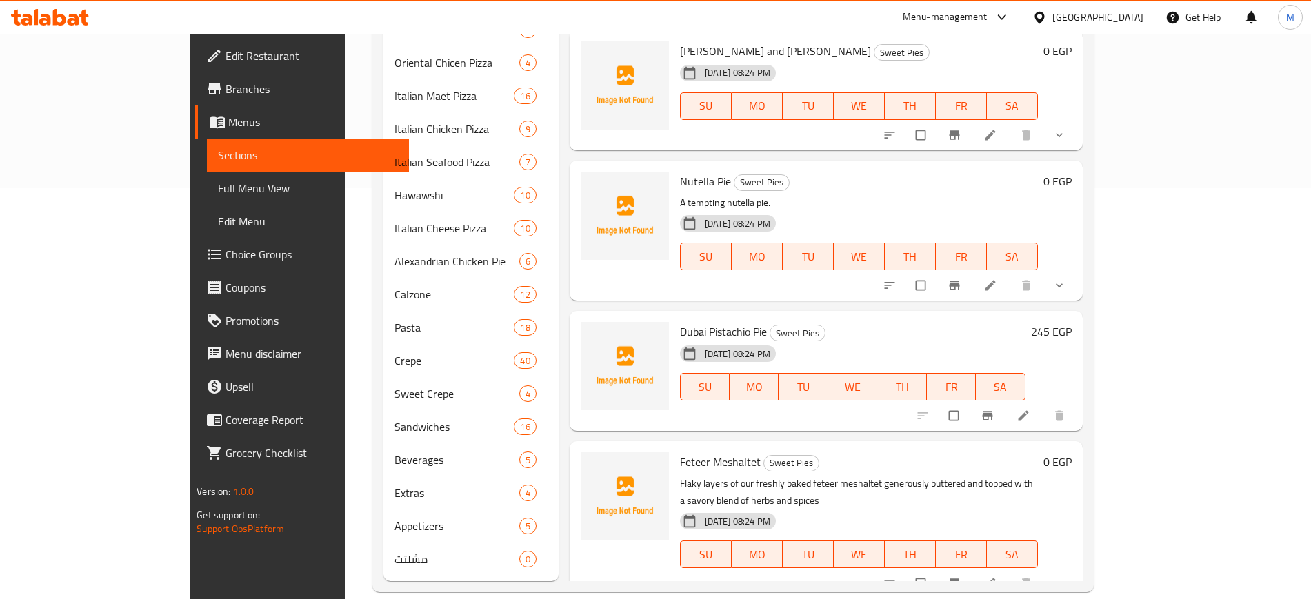
scroll to position [3330, 0]
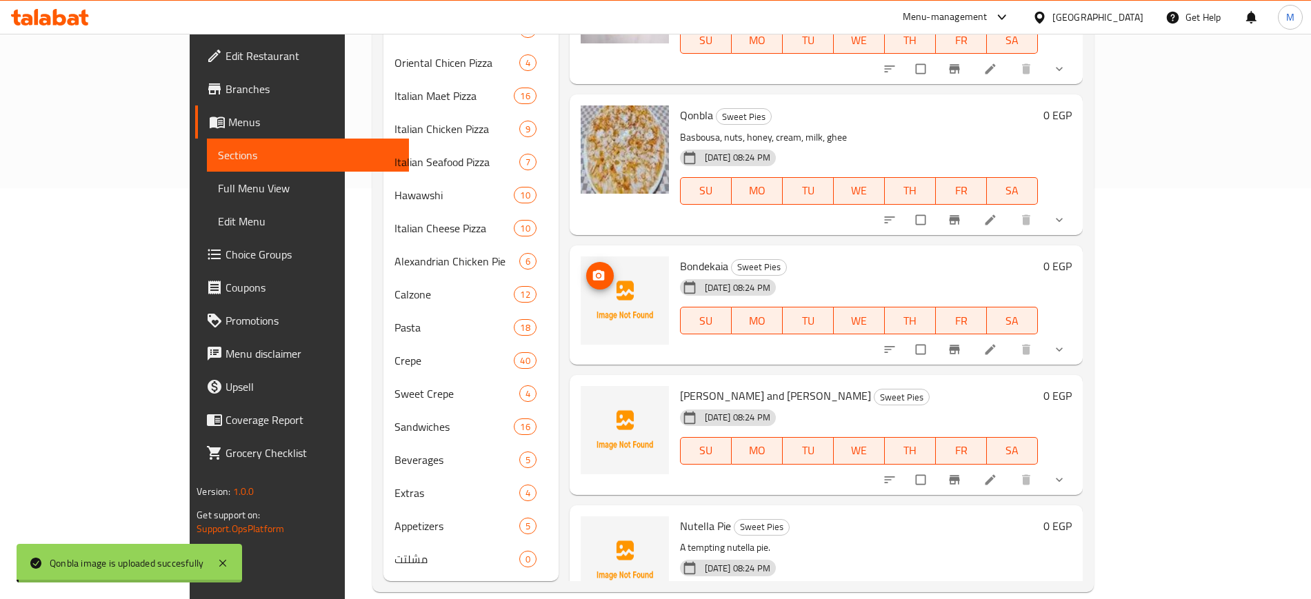
click at [592, 270] on icon "upload picture" at bounding box center [598, 275] width 12 height 10
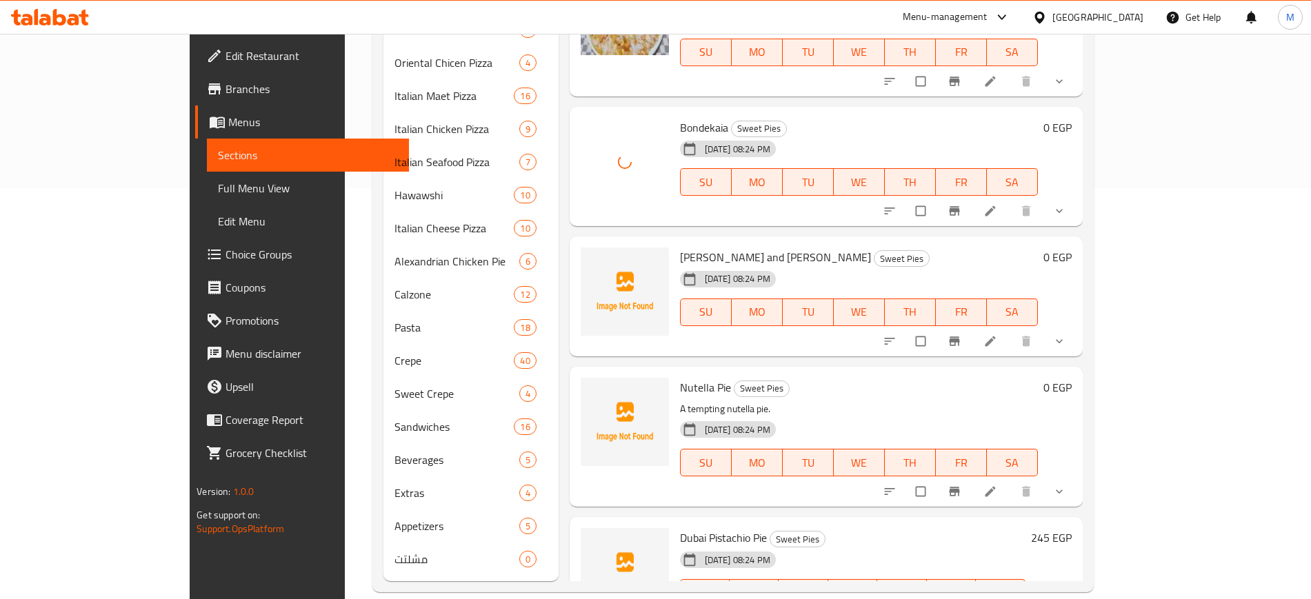
scroll to position [3502, 0]
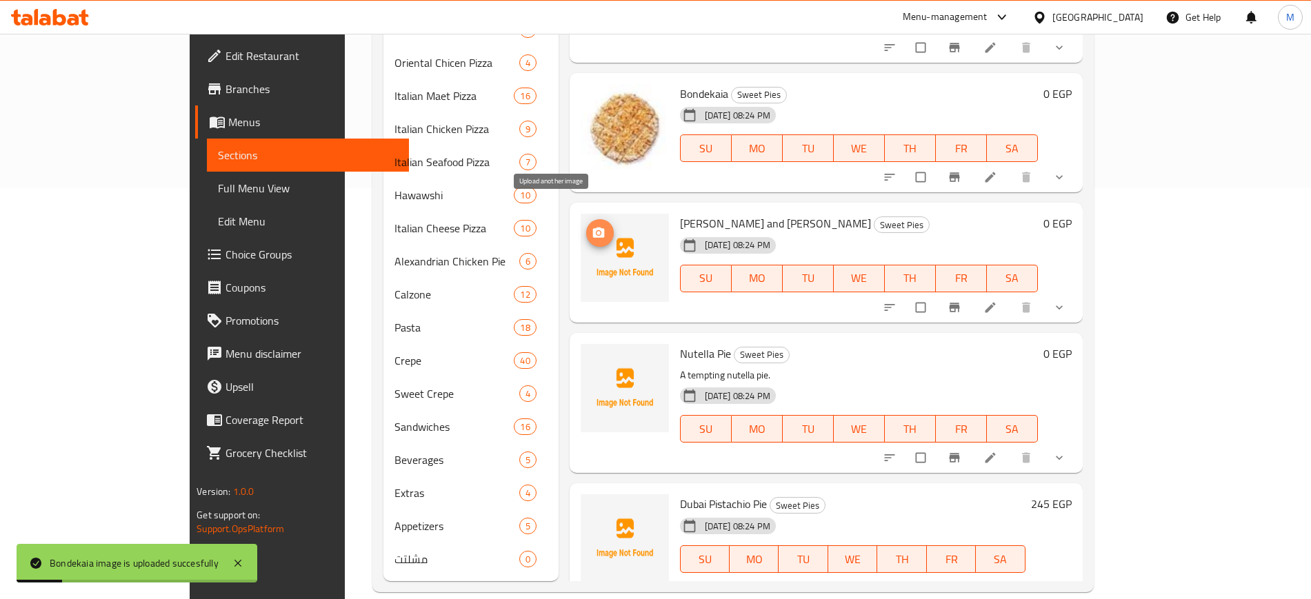
click at [592, 228] on icon "upload picture" at bounding box center [598, 233] width 12 height 10
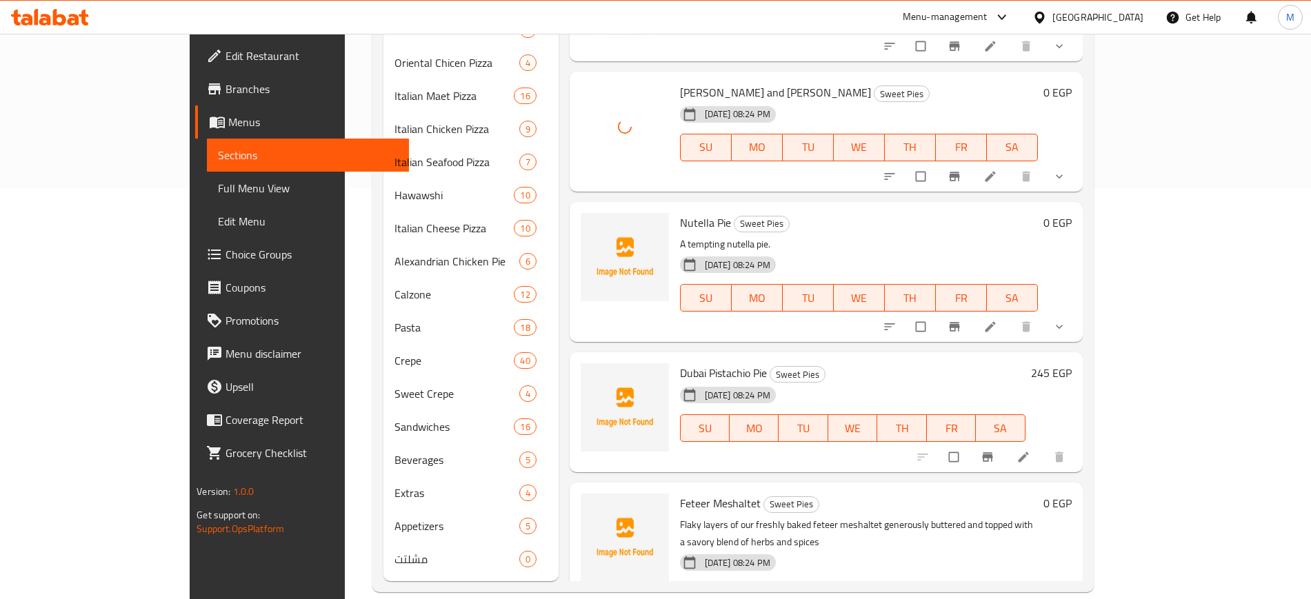
scroll to position [3675, 0]
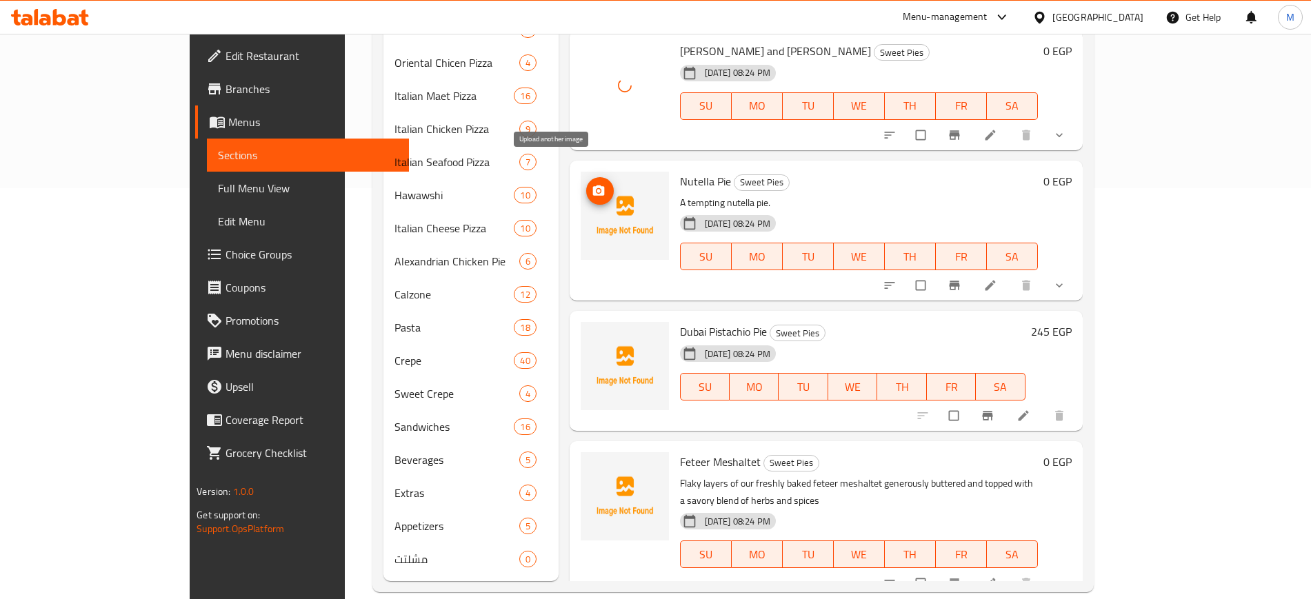
click at [592, 184] on icon "upload picture" at bounding box center [599, 191] width 14 height 14
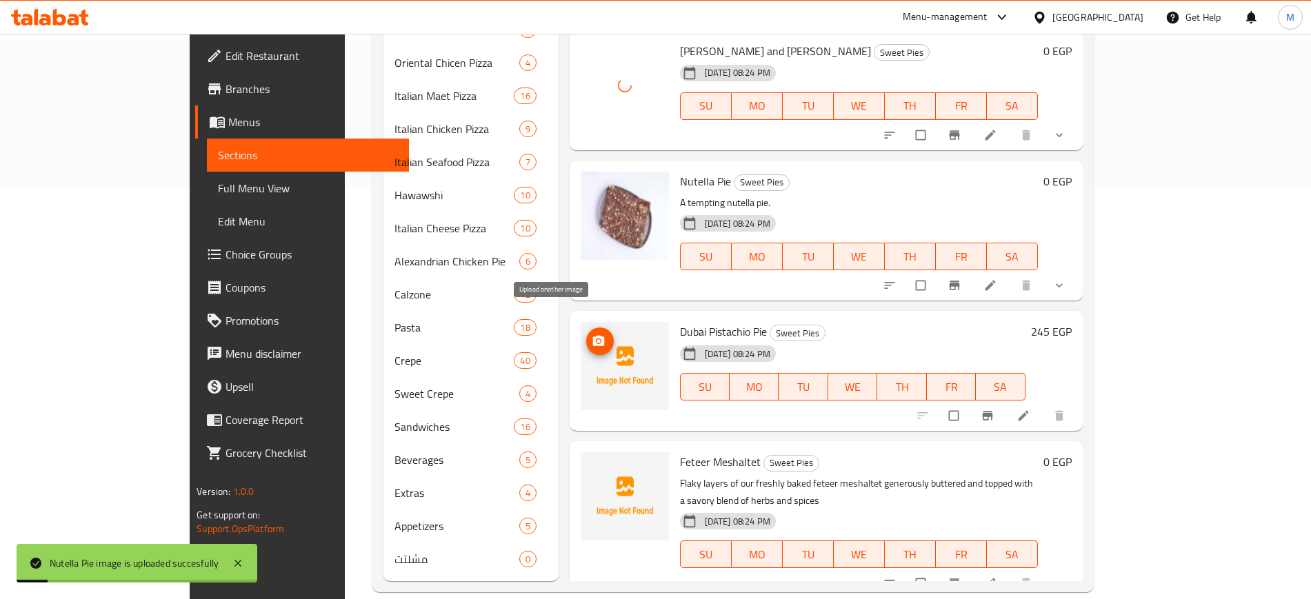
click at [592, 334] on icon "upload picture" at bounding box center [599, 341] width 14 height 14
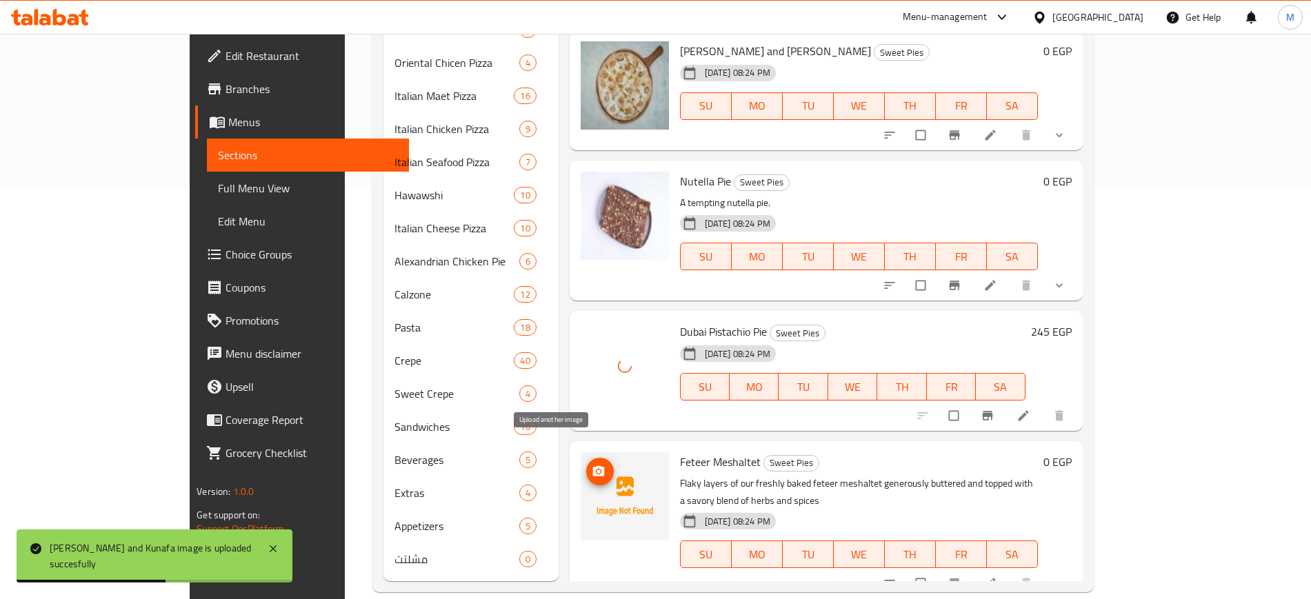
click at [592, 465] on icon "upload picture" at bounding box center [599, 472] width 14 height 14
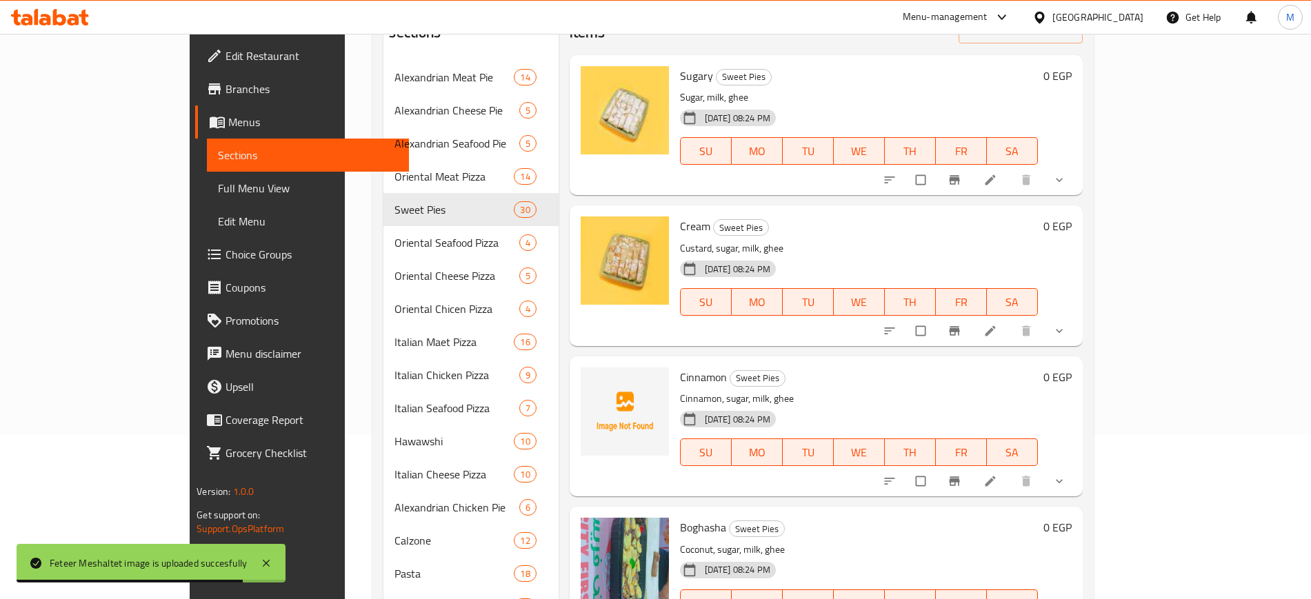
scroll to position [152, 0]
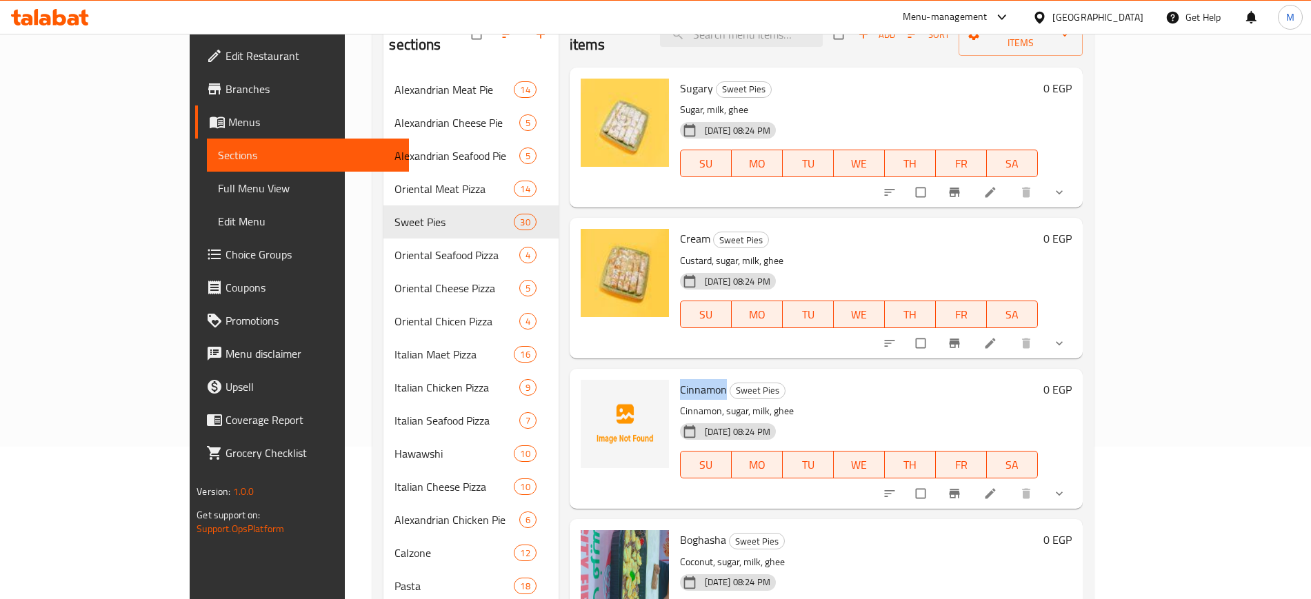
drag, startPoint x: 632, startPoint y: 359, endPoint x: 679, endPoint y: 366, distance: 47.4
click at [679, 374] on div "Cinnamon Sweet Pies Cinnamon, sugar, milk, ghee 10-07-2025 08:24 PM SU MO TU WE…" at bounding box center [858, 438] width 369 height 129
copy span "Cinnamon"
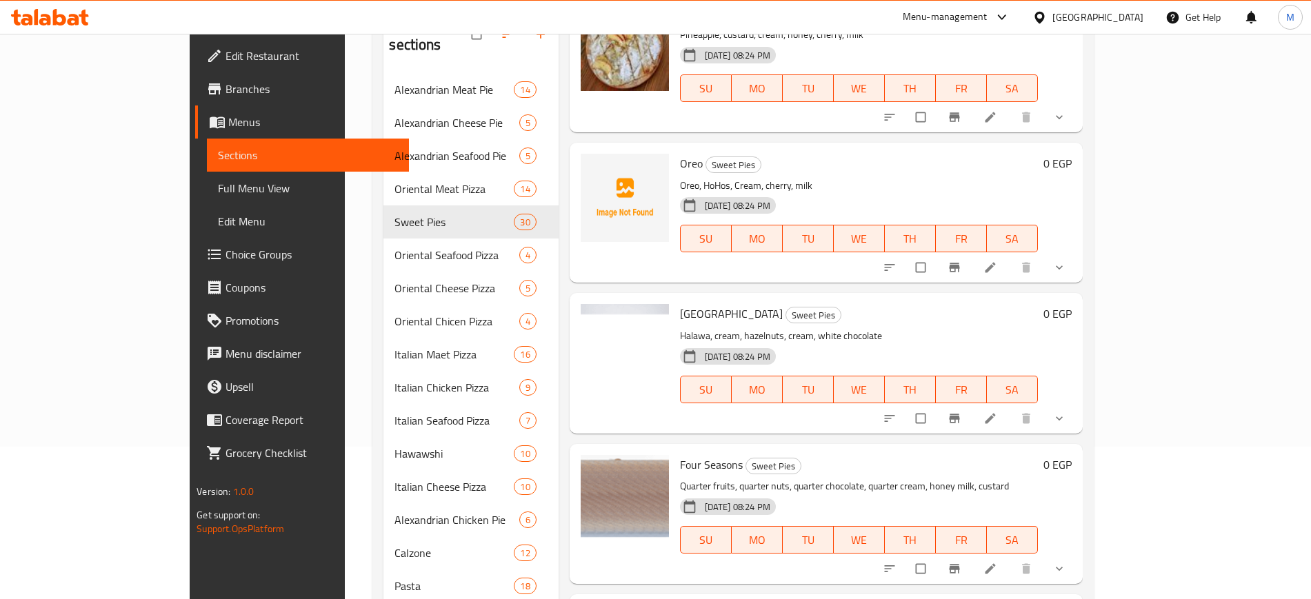
scroll to position [1896, 0]
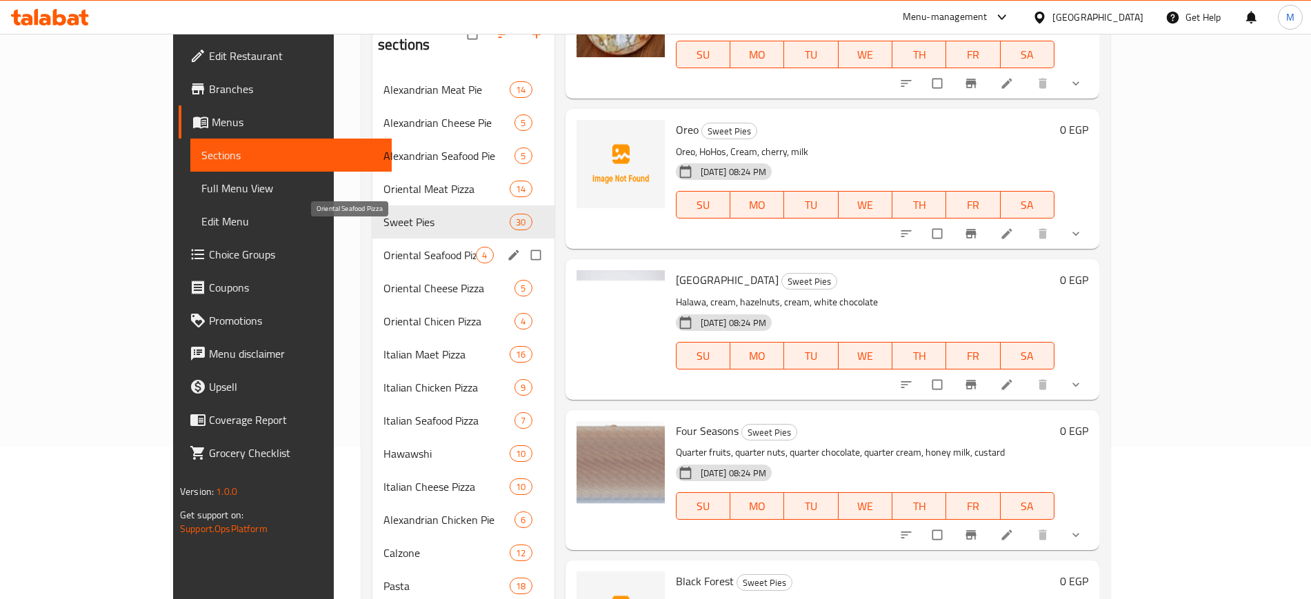
click at [383, 247] on span "Oriental Seafood Pizza" at bounding box center [429, 255] width 92 height 17
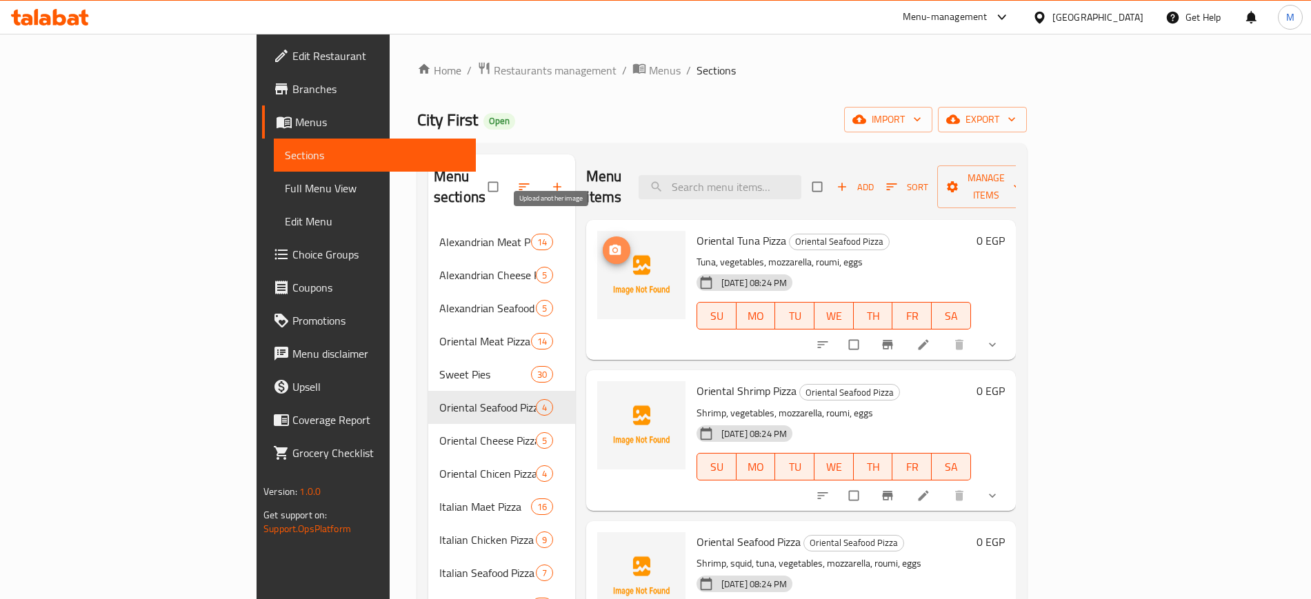
click at [608, 243] on icon "upload picture" at bounding box center [615, 250] width 14 height 14
click at [610, 245] on icon "upload picture" at bounding box center [616, 250] width 12 height 10
click at [603, 394] on span "upload picture" at bounding box center [617, 401] width 28 height 14
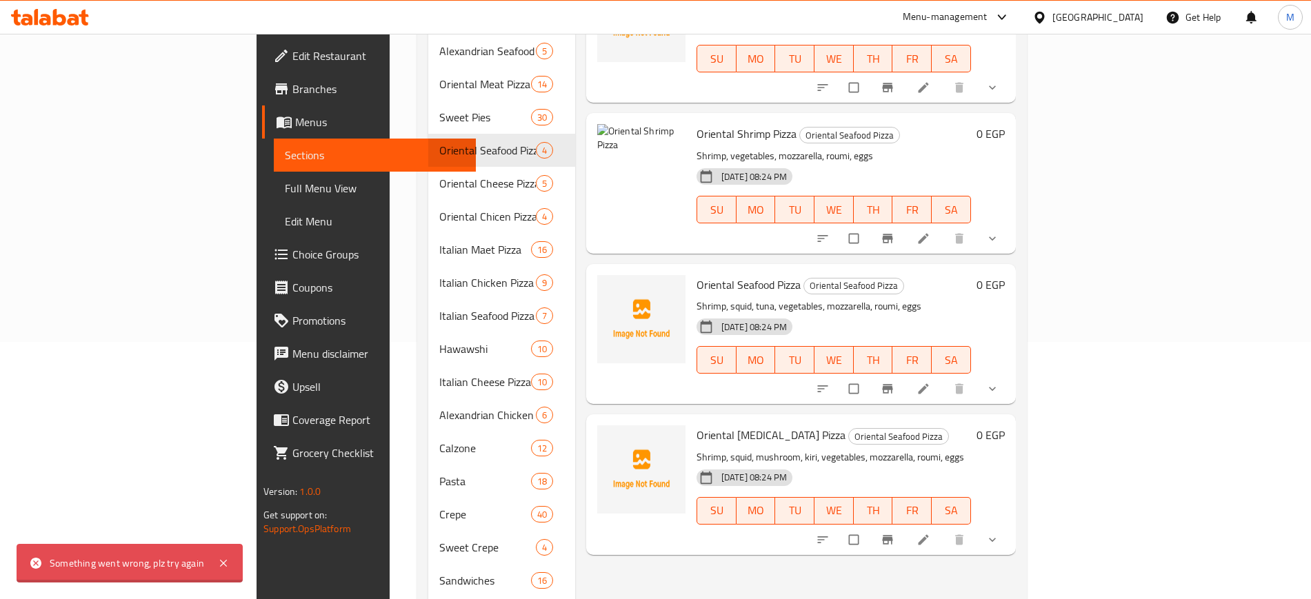
scroll to position [259, 0]
